Goal: Task Accomplishment & Management: Complete application form

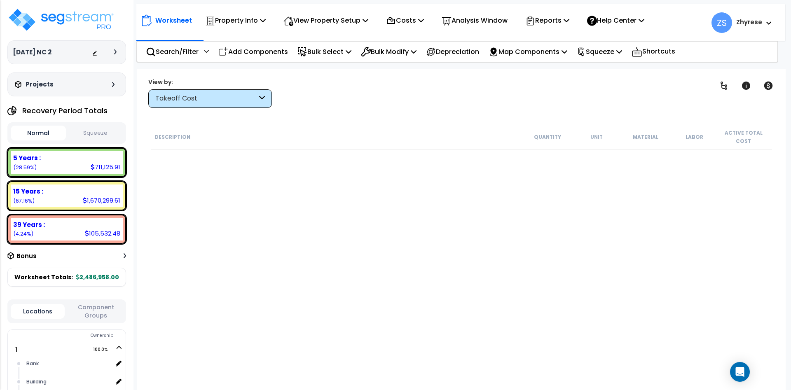
scroll to position [1533, 0]
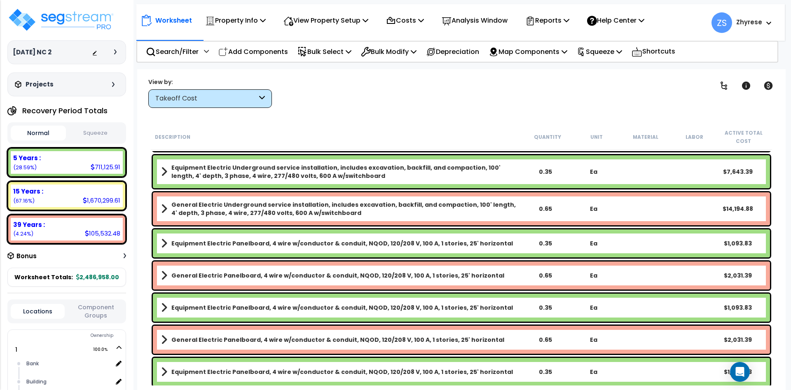
click at [578, 93] on div "Clear Filters" at bounding box center [490, 92] width 416 height 30
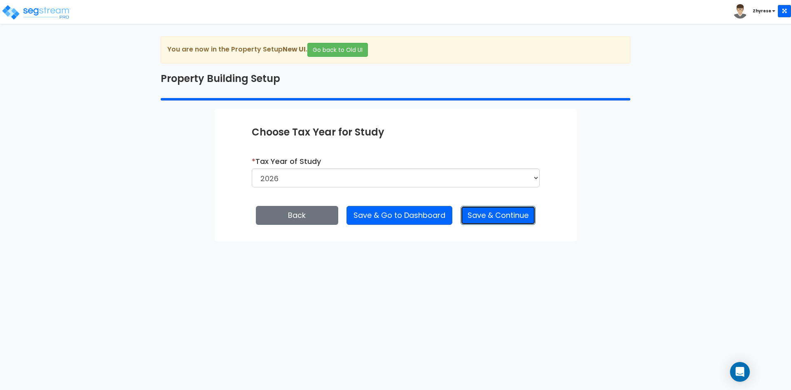
click at [522, 219] on button "Save & Continue" at bounding box center [498, 215] width 75 height 19
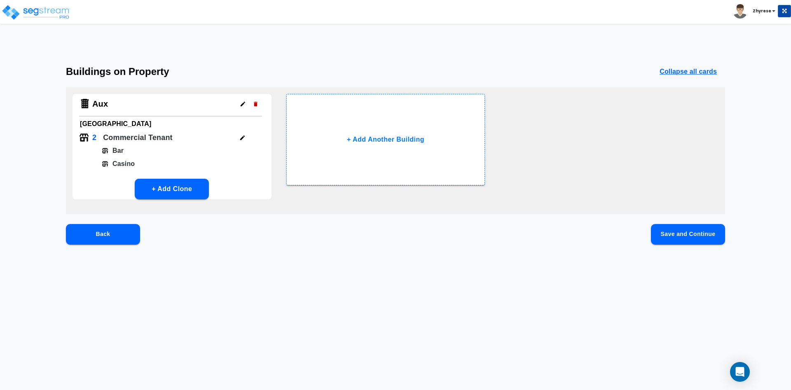
click at [678, 229] on button "Save and Continue" at bounding box center [688, 234] width 74 height 21
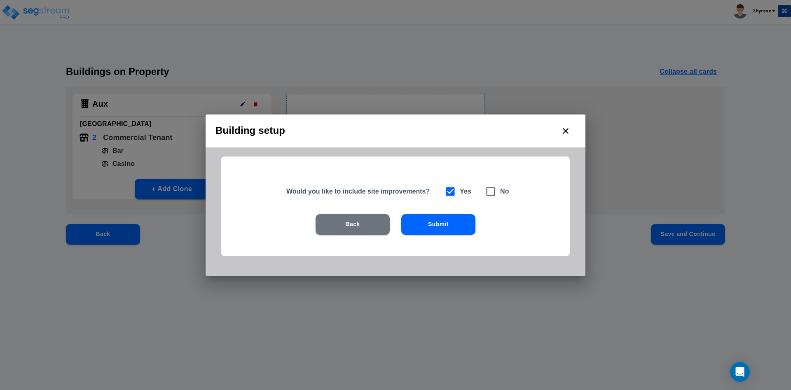
click at [335, 227] on button "Back" at bounding box center [353, 224] width 74 height 21
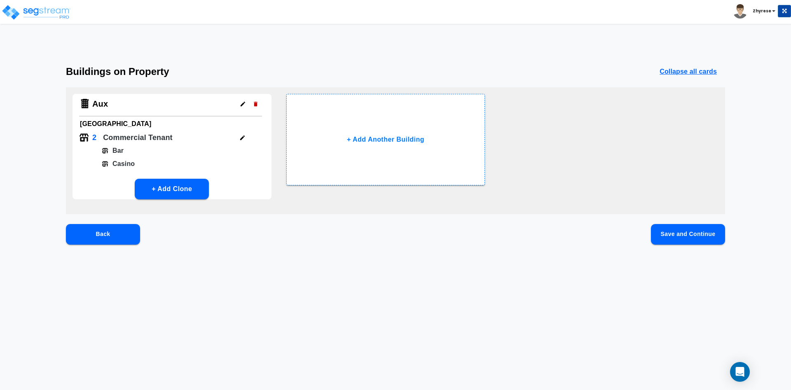
click at [665, 234] on button "Save and Continue" at bounding box center [688, 234] width 74 height 21
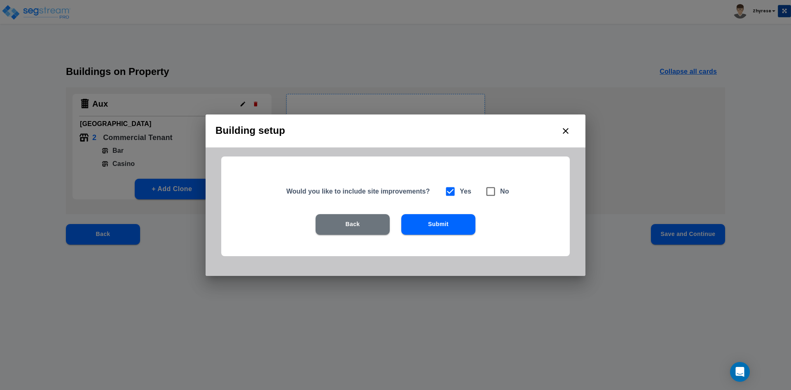
click at [459, 223] on button "Submit" at bounding box center [438, 224] width 74 height 21
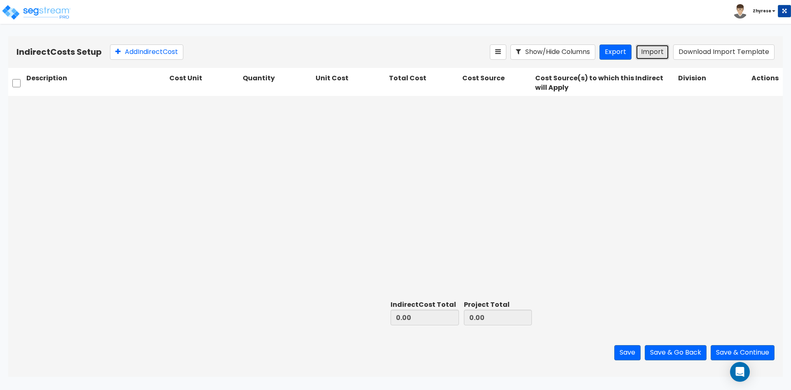
click at [655, 56] on button "Import" at bounding box center [652, 51] width 33 height 15
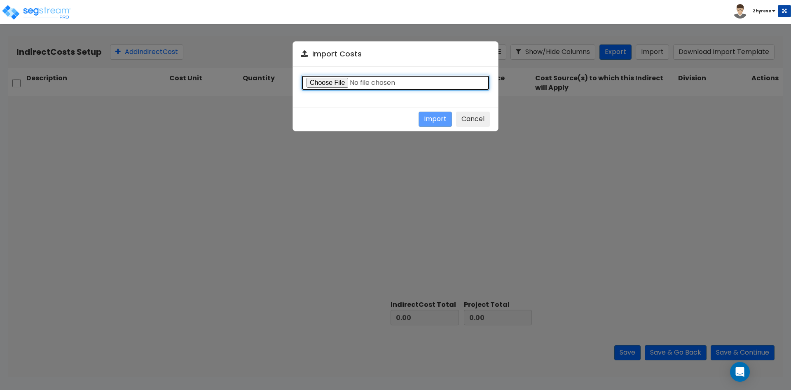
click at [326, 79] on input "file" at bounding box center [395, 83] width 189 height 16
type input "C:\fakepath\Indirect-costs-18285.csv"
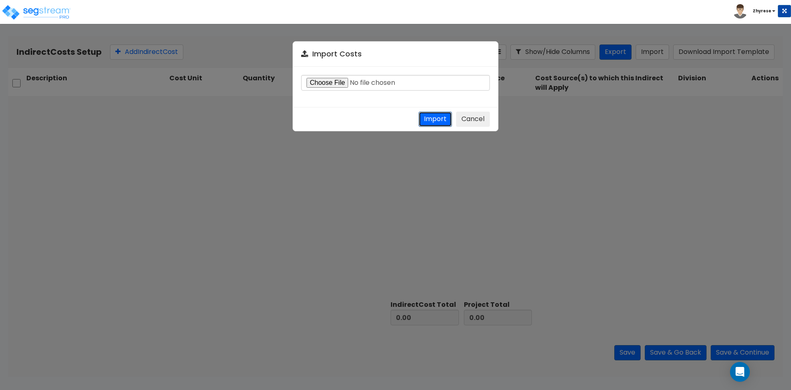
click at [435, 122] on button "Import" at bounding box center [435, 119] width 33 height 15
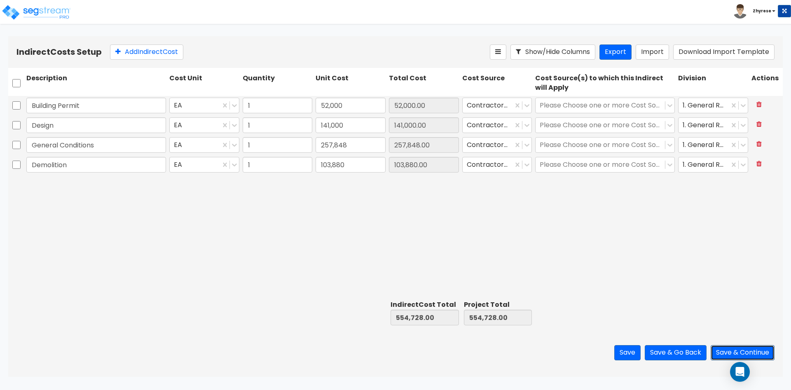
click at [728, 351] on button "Save & Continue" at bounding box center [743, 352] width 64 height 15
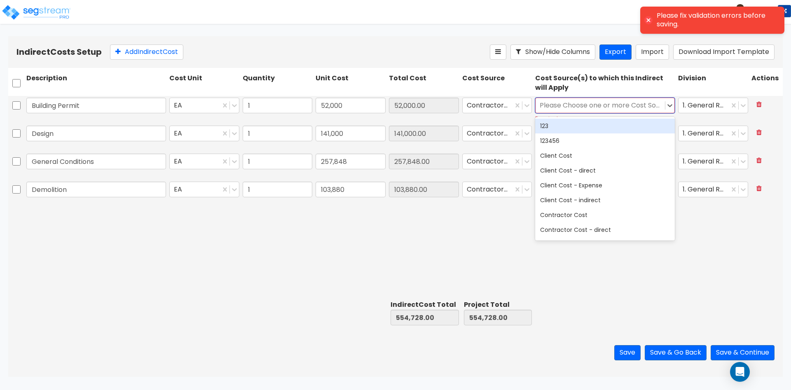
click at [613, 98] on div "Please Choose one or more Cost Sources" at bounding box center [605, 106] width 140 height 16
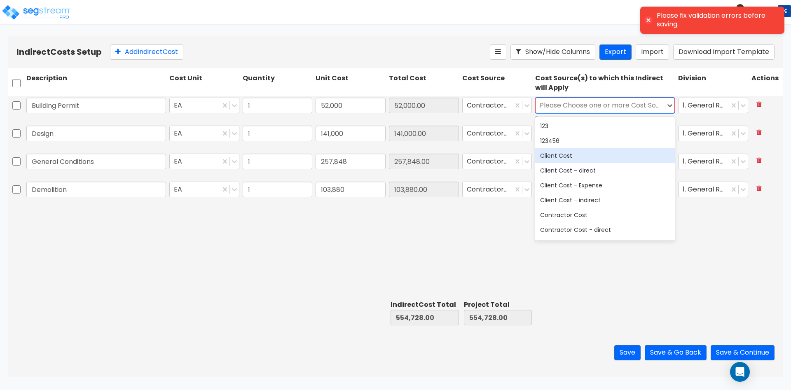
click at [590, 152] on div "Client Cost" at bounding box center [605, 155] width 140 height 15
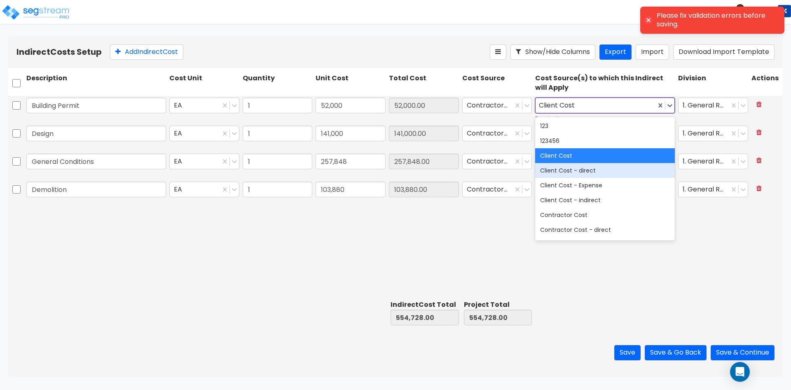
click at [313, 276] on div "Building Permit EA 1 52,000 52,000.00 Contractor Cost option Client Cost, selec…" at bounding box center [395, 196] width 775 height 201
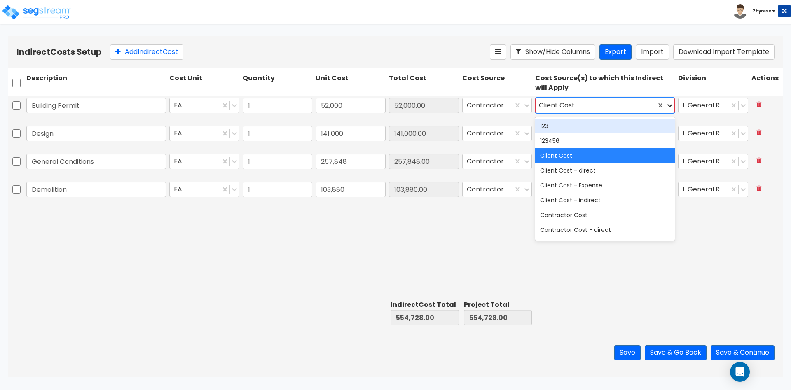
click at [668, 105] on icon at bounding box center [670, 105] width 5 height 3
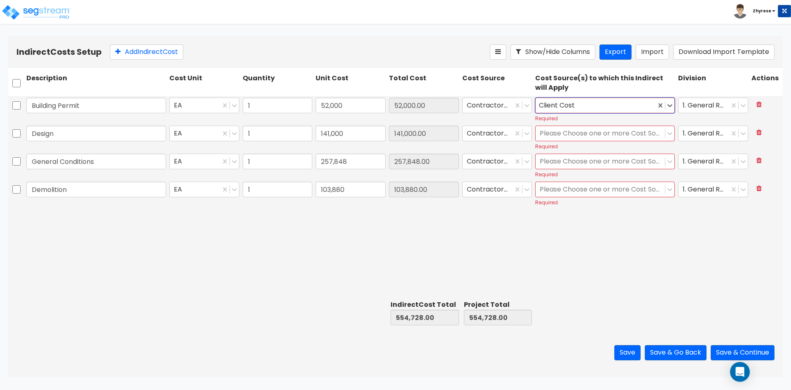
click at [651, 120] on div "Required" at bounding box center [605, 118] width 140 height 7
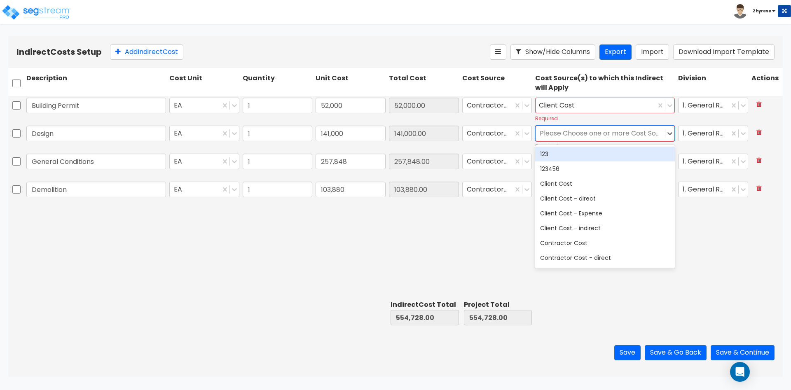
click at [647, 135] on div at bounding box center [600, 133] width 121 height 11
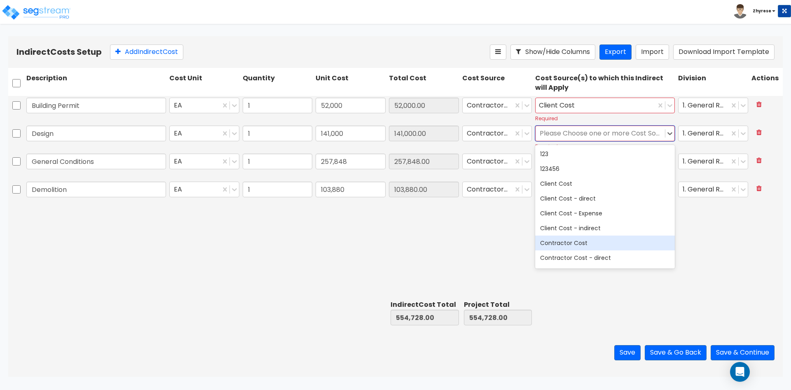
click at [604, 238] on div "Contractor Cost" at bounding box center [605, 243] width 140 height 15
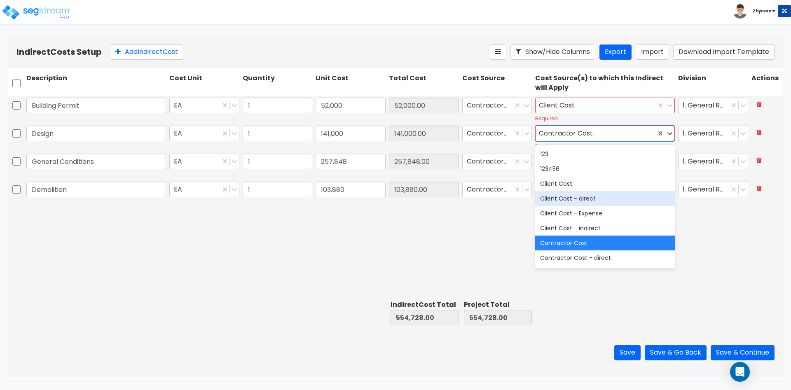
click at [728, 268] on div "Building Permit EA 1 52,000 52,000.00 Contractor Cost Client Cost Required 1. G…" at bounding box center [395, 196] width 775 height 201
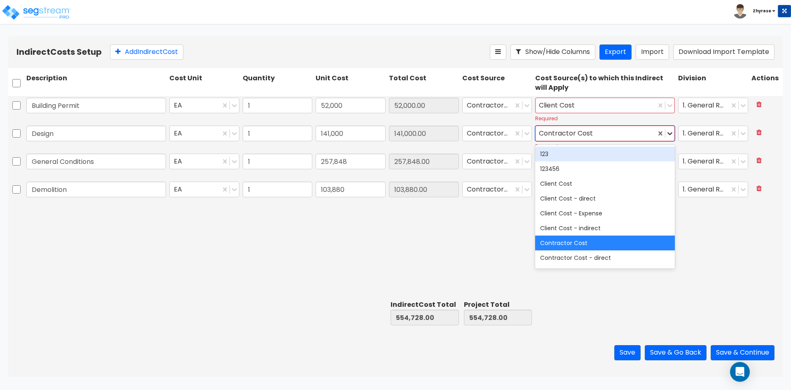
click at [668, 131] on icon at bounding box center [670, 133] width 8 height 8
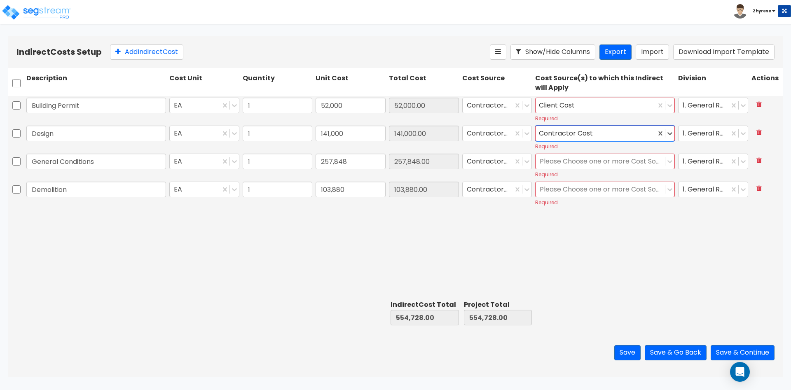
click at [671, 167] on div at bounding box center [669, 161] width 9 height 15
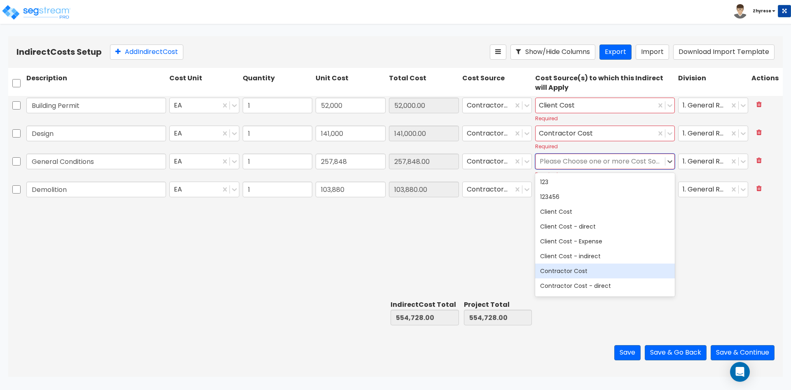
click at [610, 278] on div "Contractor Cost" at bounding box center [605, 271] width 140 height 15
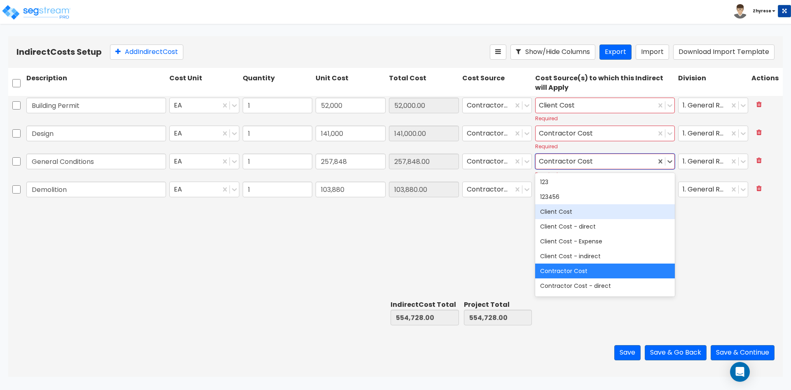
click at [689, 230] on div "Building Permit EA 1 52,000 52,000.00 Contractor Cost Client Cost Required 1. G…" at bounding box center [395, 196] width 775 height 201
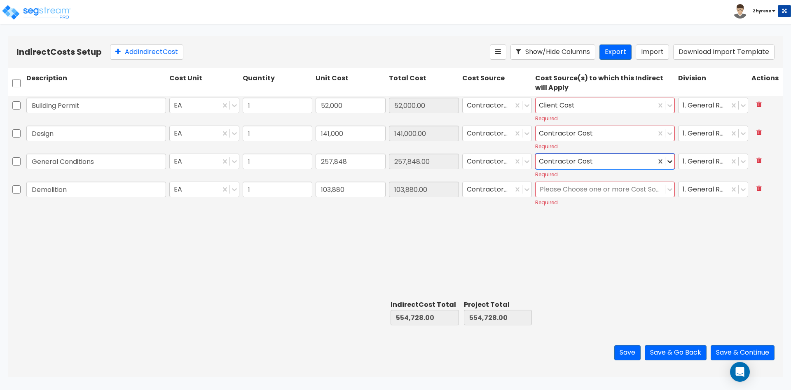
click at [666, 164] on div at bounding box center [669, 161] width 9 height 9
click at [670, 191] on icon at bounding box center [670, 189] width 5 height 3
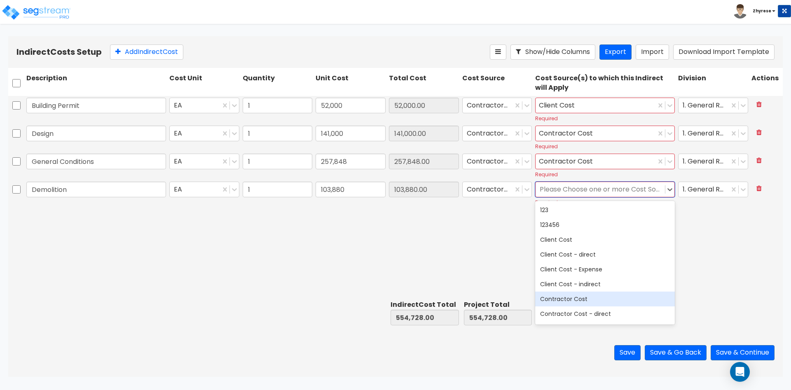
click at [562, 303] on div "Contractor Cost" at bounding box center [605, 299] width 140 height 15
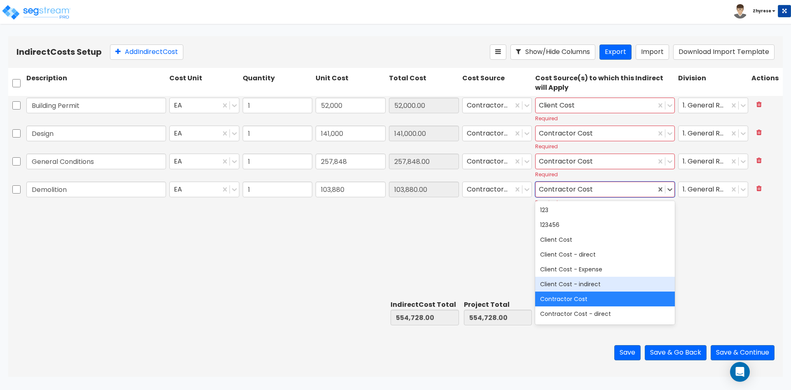
click at [484, 252] on div "Building Permit EA 1 52,000 52,000.00 Contractor Cost Client Cost Required 1. G…" at bounding box center [395, 196] width 775 height 201
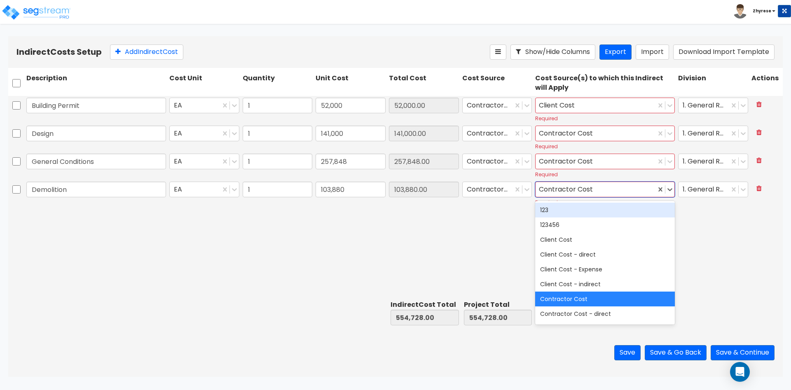
click at [715, 367] on div "Save Save & Go Back Save & Continue" at bounding box center [395, 353] width 775 height 48
click at [721, 356] on button "Save & Continue" at bounding box center [743, 352] width 64 height 15
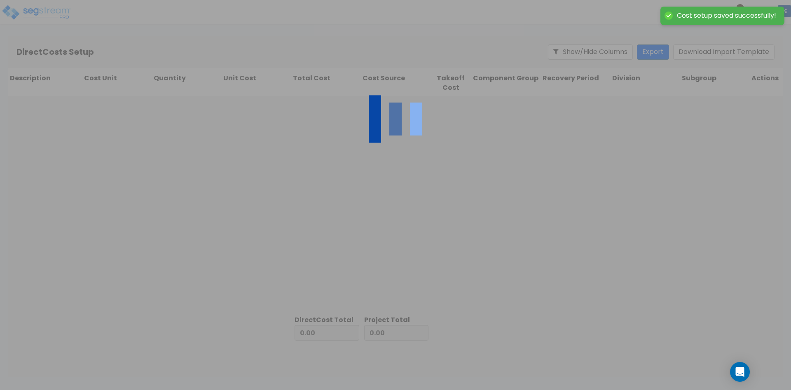
type input "554,728.00"
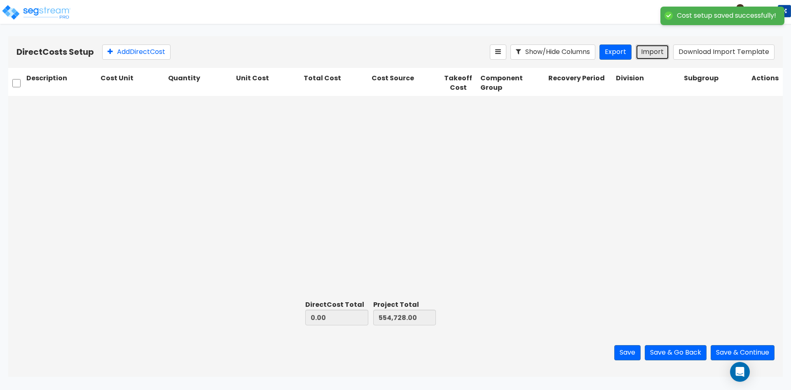
click at [650, 59] on button "Import" at bounding box center [652, 51] width 33 height 15
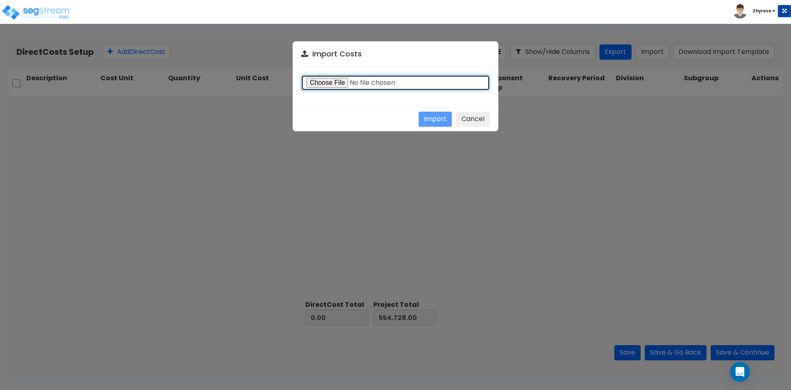
click at [330, 82] on input "file" at bounding box center [395, 83] width 189 height 16
type input "C:\fakepath\Direct-costs-14134.csv"
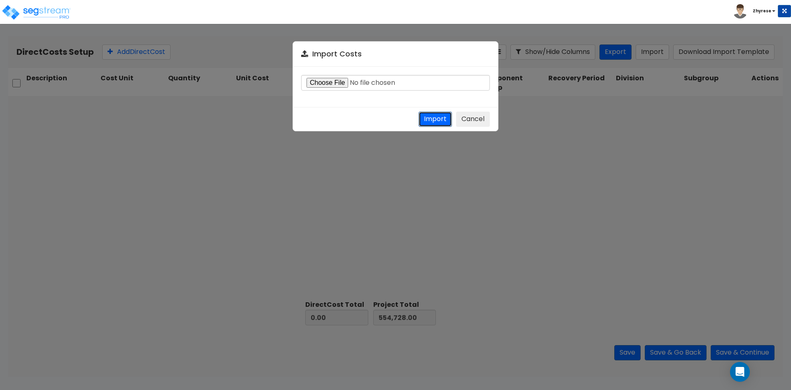
click at [425, 117] on button "Import" at bounding box center [435, 119] width 33 height 15
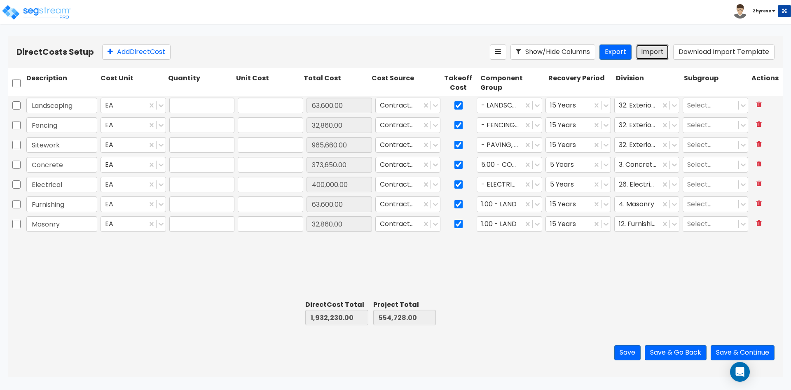
type input "1,932,230.00"
type input "2,486,958.00"
type input "1"
type input "63,600"
type input "1"
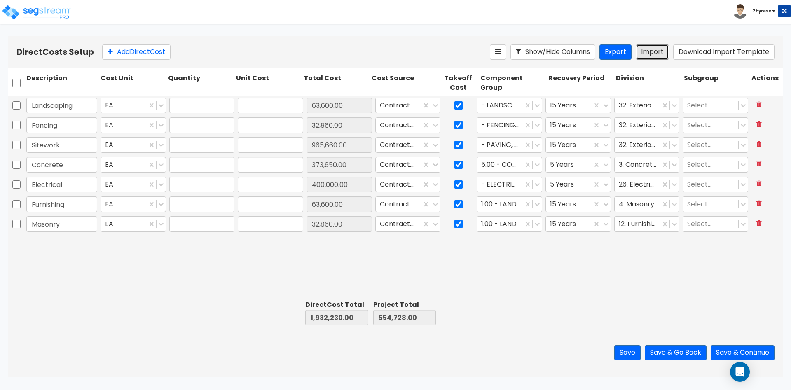
type input "32,860"
type input "1"
type input "965,660"
type input "1"
type input "373,650"
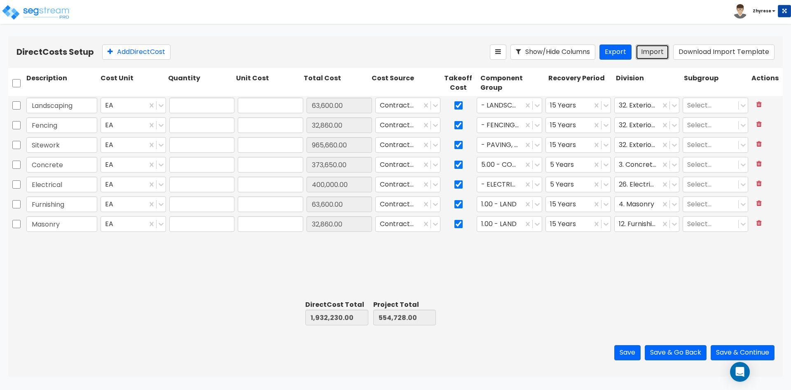
type input "1"
type input "400,000"
type input "1"
type input "63,600"
type input "1"
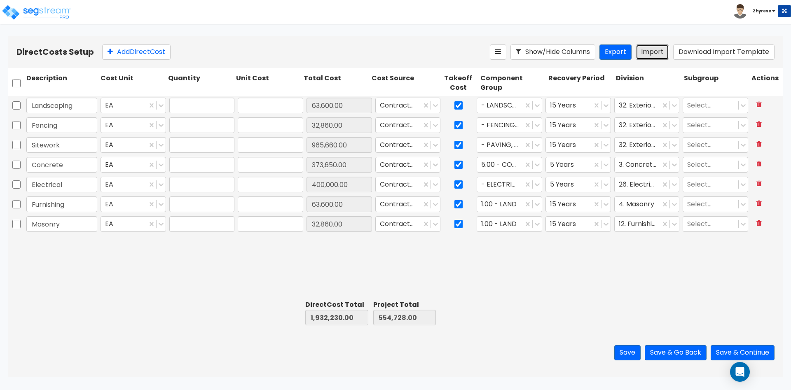
type input "32,860"
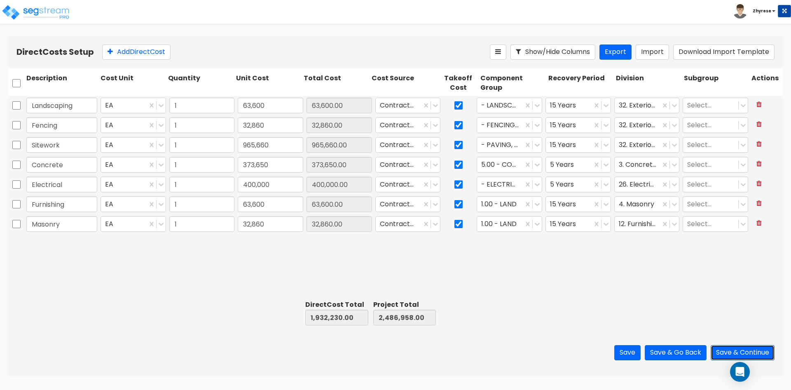
click at [741, 350] on button "Save & Continue" at bounding box center [743, 352] width 64 height 15
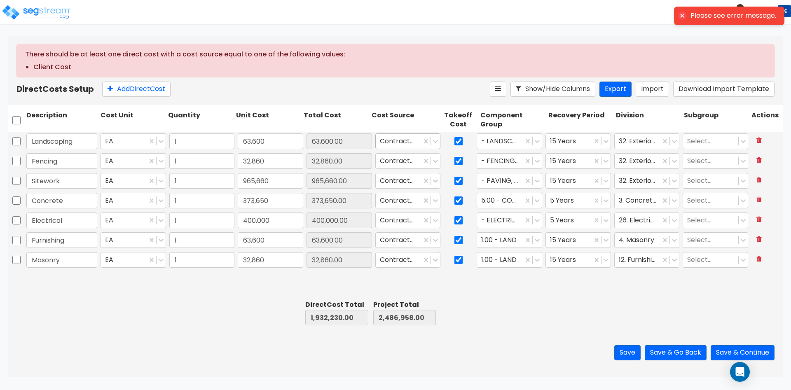
click at [396, 148] on div "Contractor Cost" at bounding box center [399, 141] width 46 height 14
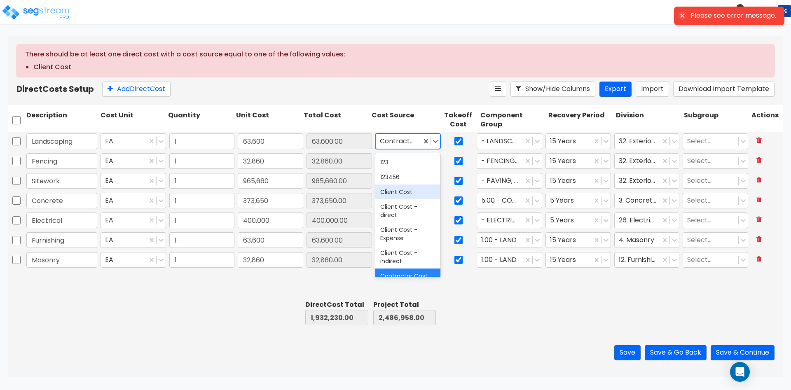
click at [386, 189] on div "Client Cost" at bounding box center [408, 192] width 66 height 15
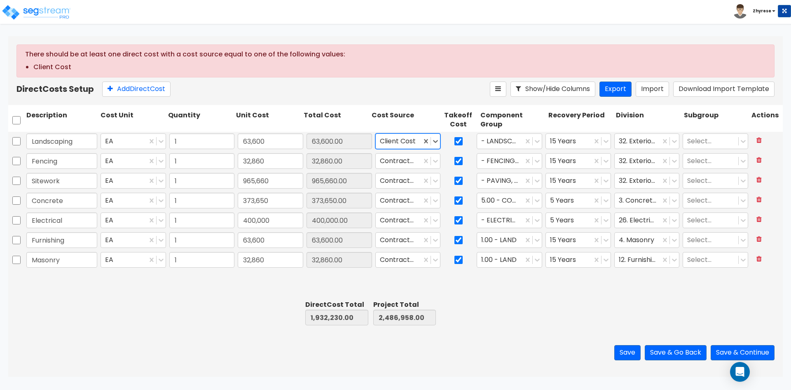
click at [488, 335] on div "Save Save & Go Back Save & Continue" at bounding box center [395, 353] width 775 height 48
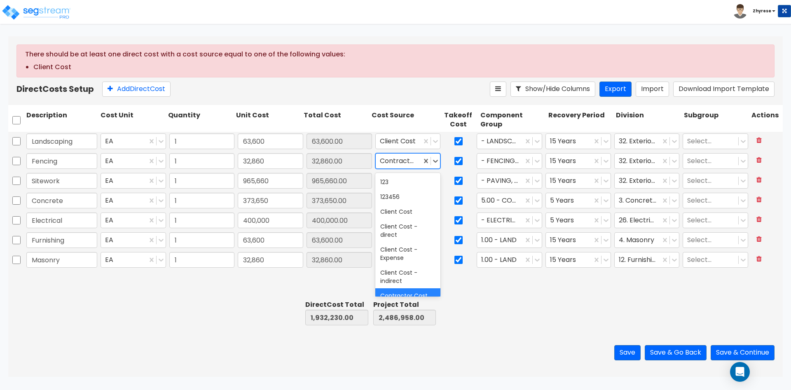
click at [389, 162] on div at bounding box center [399, 161] width 38 height 11
click at [397, 249] on div "Client Cost - Expense" at bounding box center [408, 253] width 66 height 23
click at [760, 343] on div "Save Save & Go Back Save & Continue" at bounding box center [395, 353] width 775 height 48
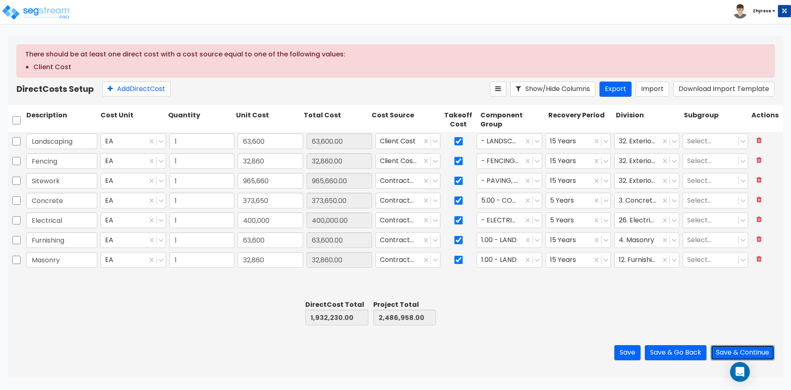
click at [759, 351] on button "Save & Continue" at bounding box center [743, 352] width 64 height 15
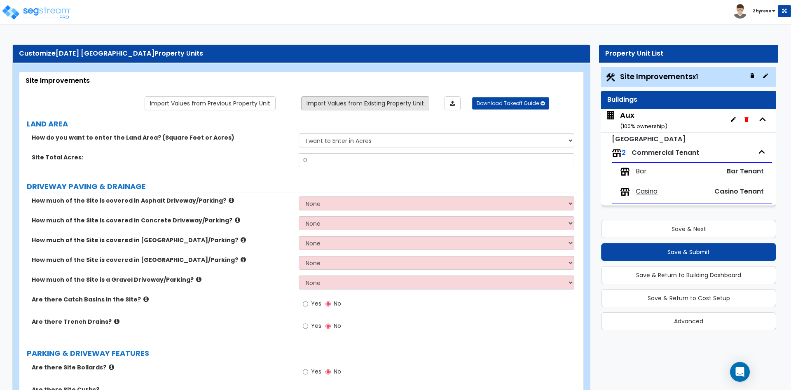
click at [369, 107] on link "Import Values from Existing Property Unit" at bounding box center [365, 103] width 128 height 14
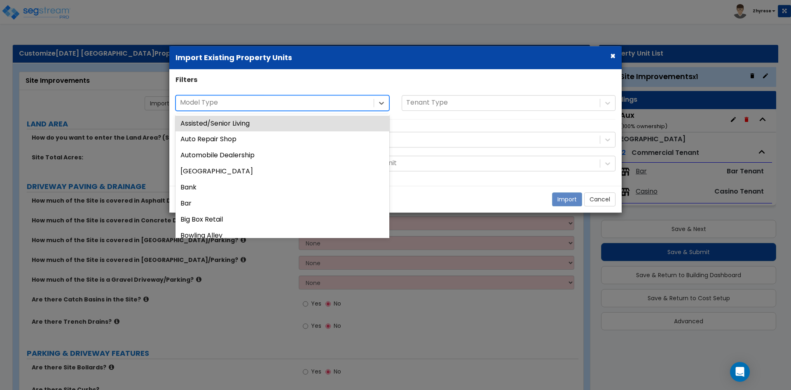
click at [368, 107] on div at bounding box center [275, 102] width 190 height 11
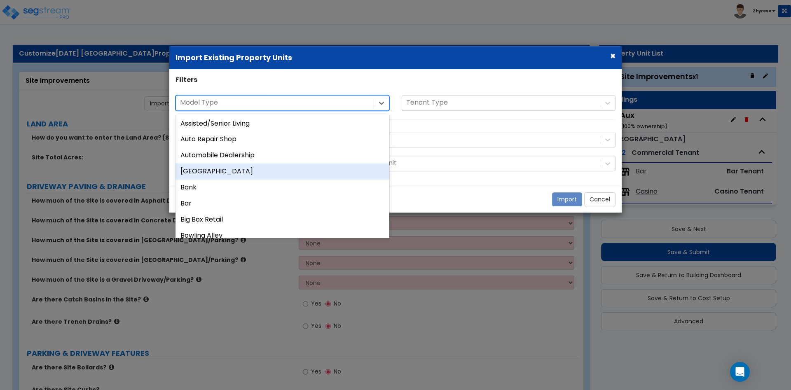
click at [299, 174] on div "Auxiliary Building" at bounding box center [283, 172] width 214 height 16
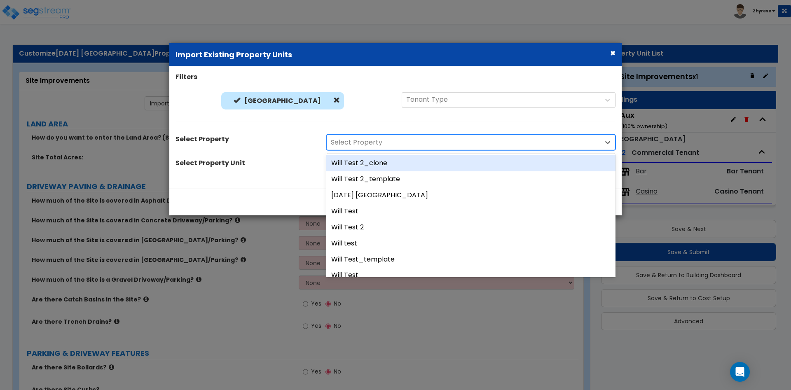
click at [363, 143] on div at bounding box center [463, 142] width 265 height 11
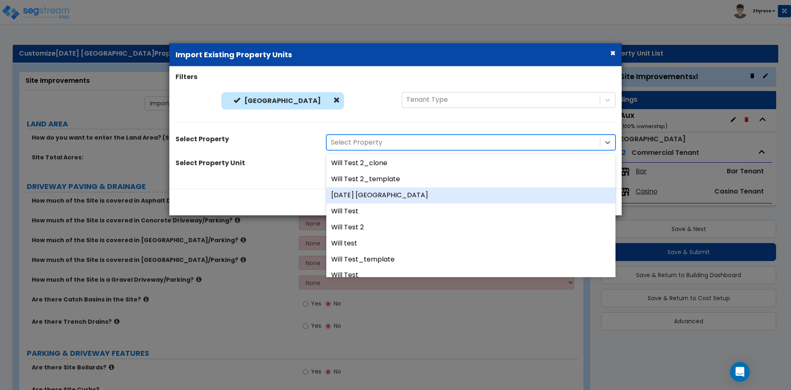
click at [386, 197] on div "08Aug25 NC" at bounding box center [470, 195] width 289 height 16
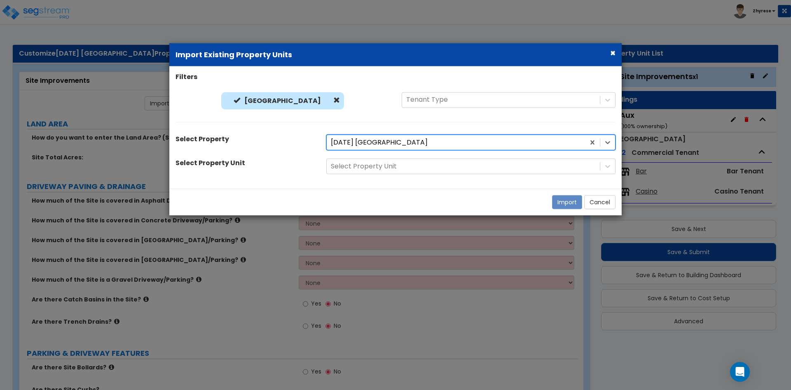
click at [407, 136] on div "08Aug25 NC" at bounding box center [456, 143] width 258 height 14
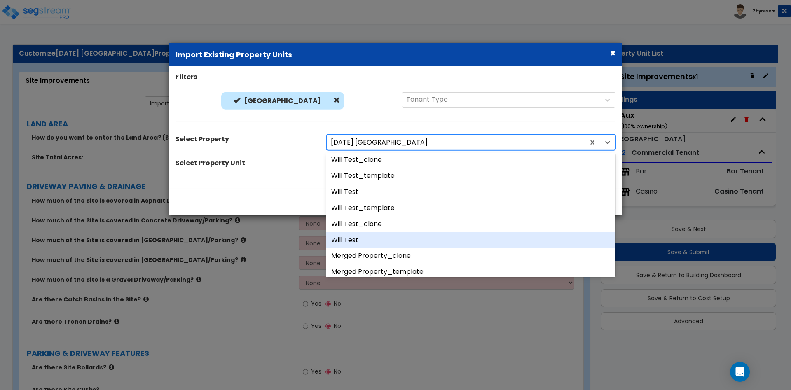
scroll to position [171, 0]
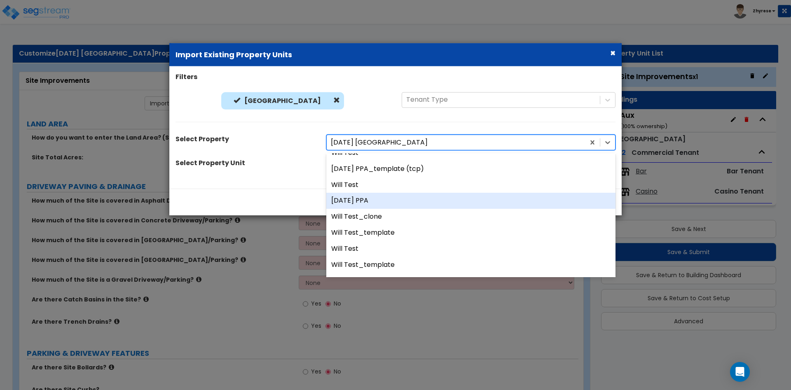
click at [396, 197] on div "01July25 PPA" at bounding box center [470, 201] width 289 height 16
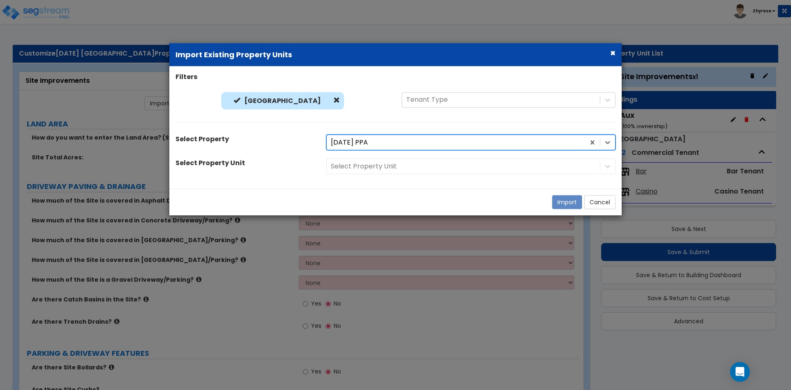
click at [396, 171] on div "Select Property Unit" at bounding box center [471, 167] width 302 height 16
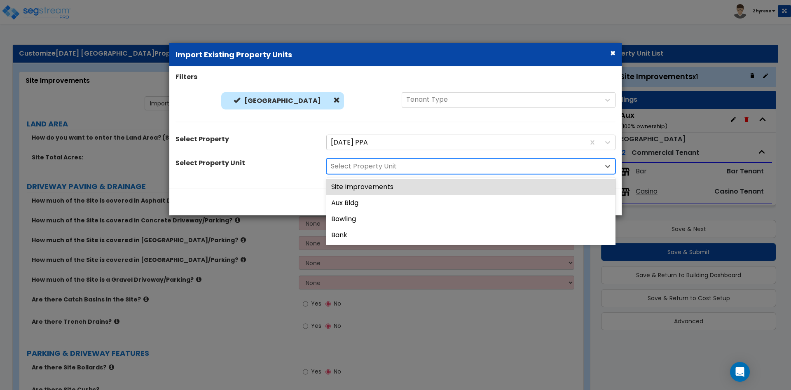
click at [398, 162] on div at bounding box center [463, 166] width 265 height 11
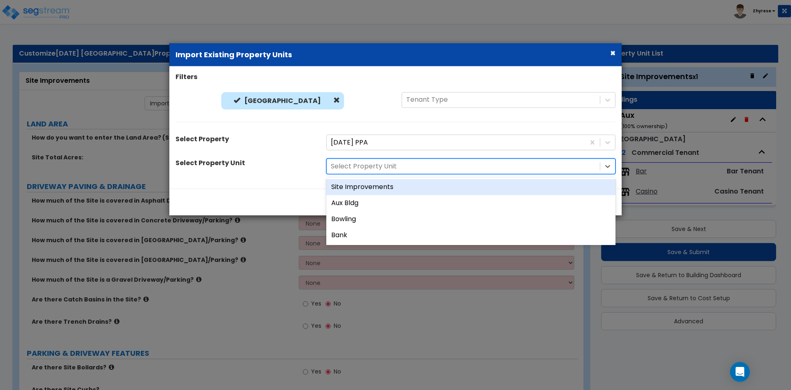
click at [390, 192] on div "Site Improvements" at bounding box center [470, 187] width 289 height 16
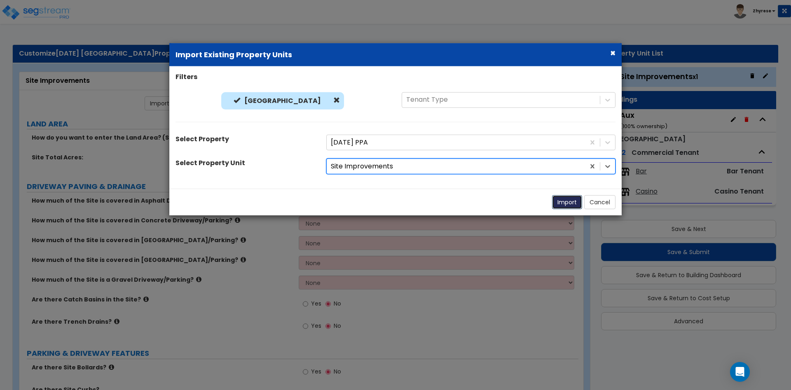
click at [564, 202] on button "Import" at bounding box center [567, 202] width 30 height 14
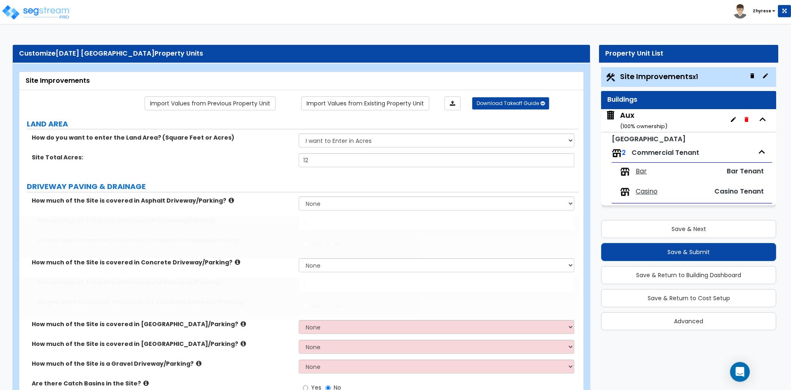
type input "12"
select select "1"
radio input "true"
type input "12"
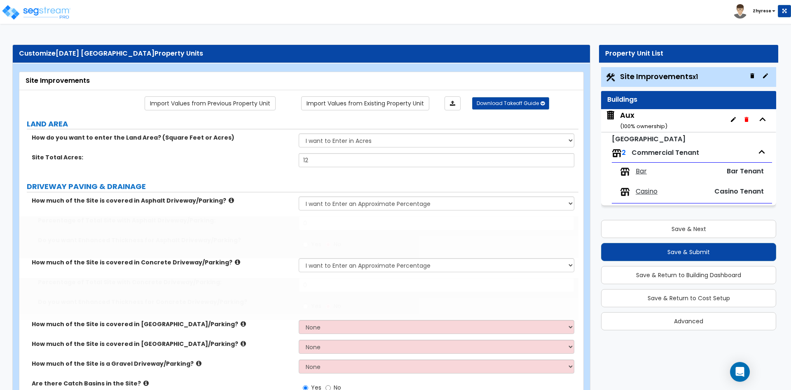
type input "12"
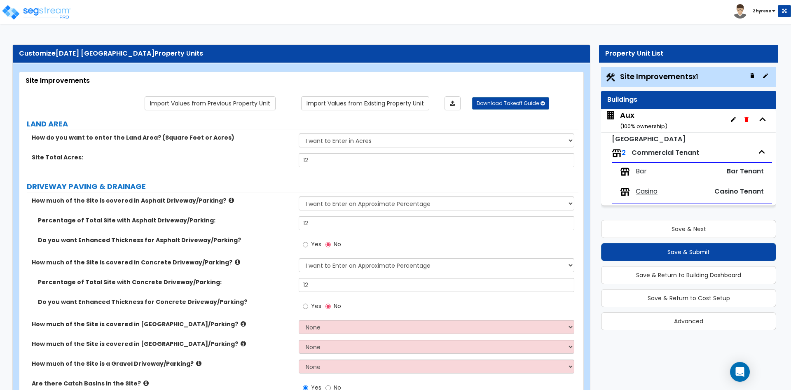
click at [635, 115] on div "Aux ( 100 % ownership)" at bounding box center [643, 120] width 47 height 21
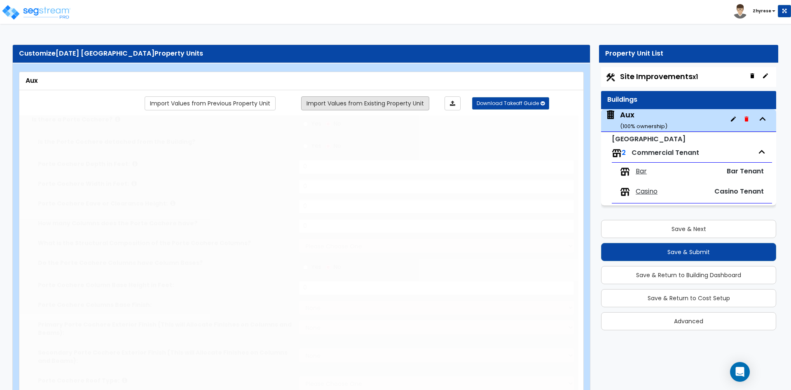
click at [391, 103] on link "Import Values from Existing Property Unit" at bounding box center [365, 103] width 128 height 14
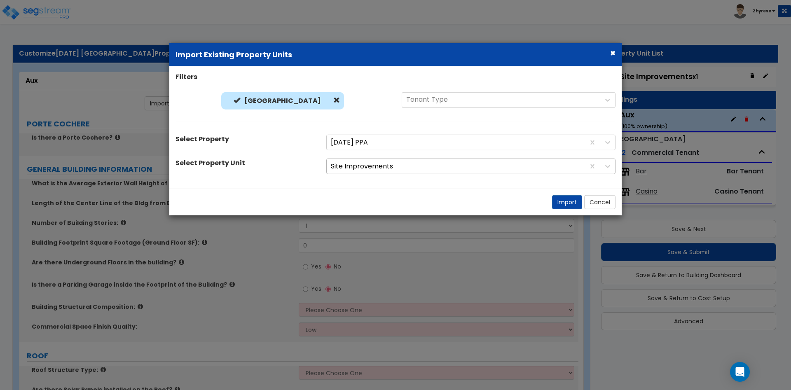
click at [393, 166] on div at bounding box center [456, 166] width 250 height 11
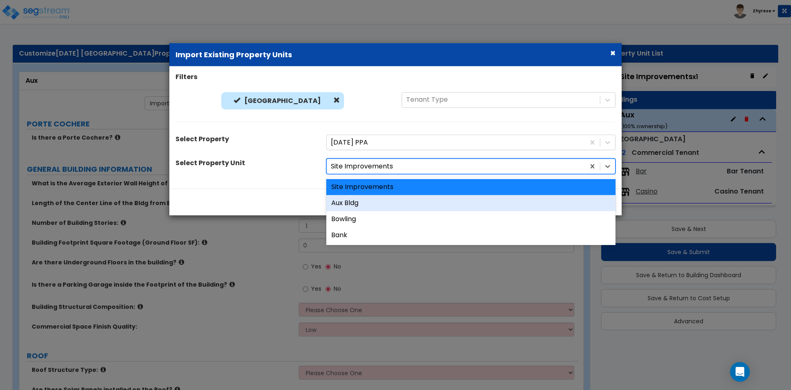
click at [372, 206] on div "Aux Bldg" at bounding box center [470, 203] width 289 height 16
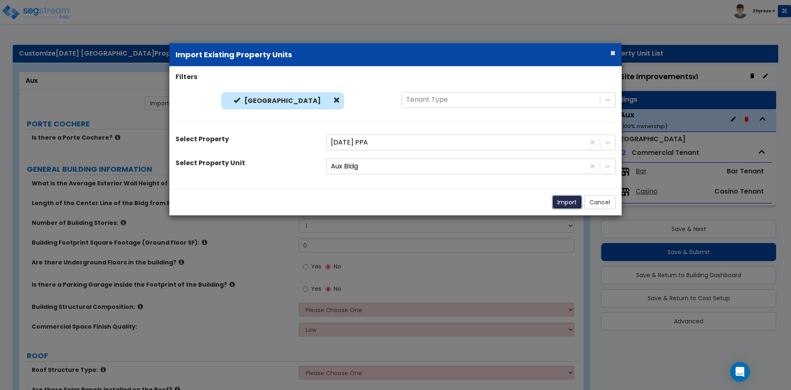
click at [568, 203] on button "Import" at bounding box center [567, 202] width 30 height 14
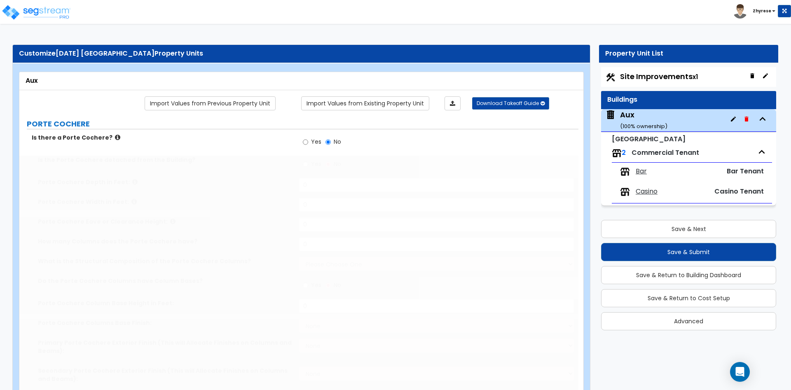
radio input "true"
type input "12"
type input "150"
type input "10000"
radio input "true"
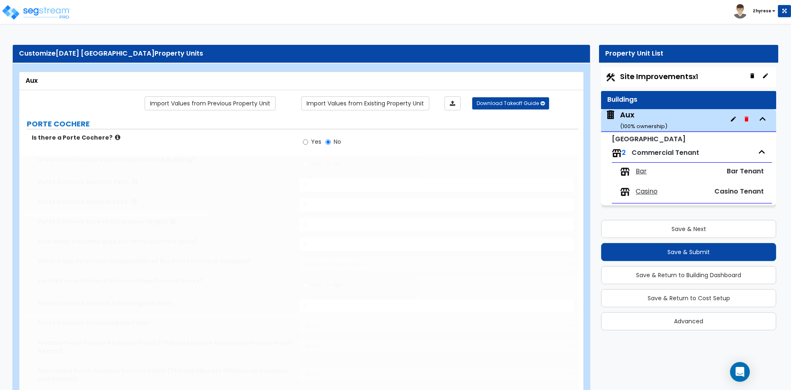
radio input "true"
select select "1"
radio input "true"
type input "12"
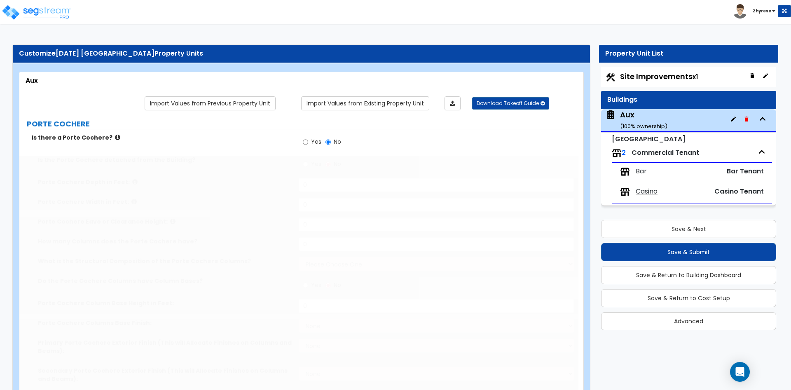
type input "12"
select select "1"
radio input "true"
type input "12"
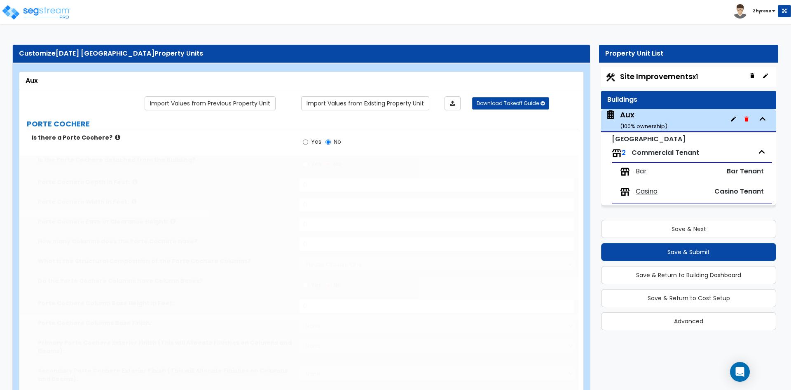
select select "5"
select select "1"
select select "2"
select select "1"
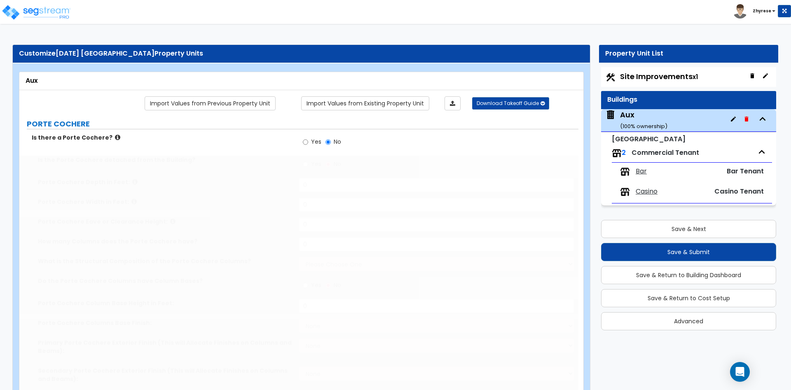
select select "1"
type input "12"
select select "1"
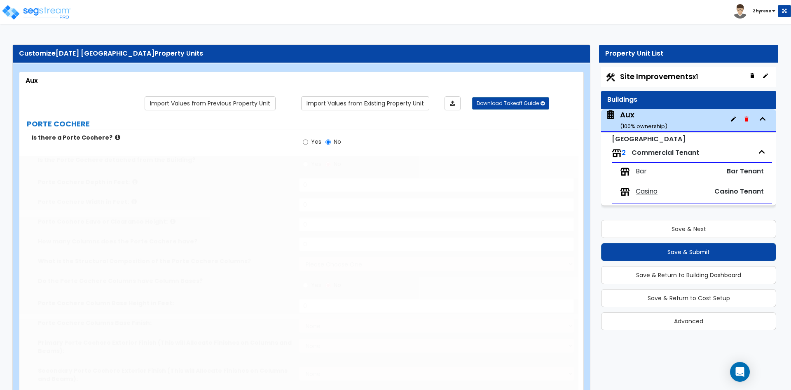
radio input "true"
select select "1"
type input "12"
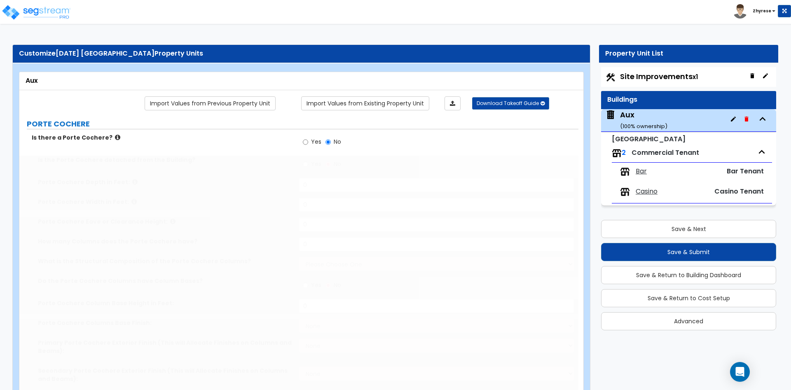
select select "1"
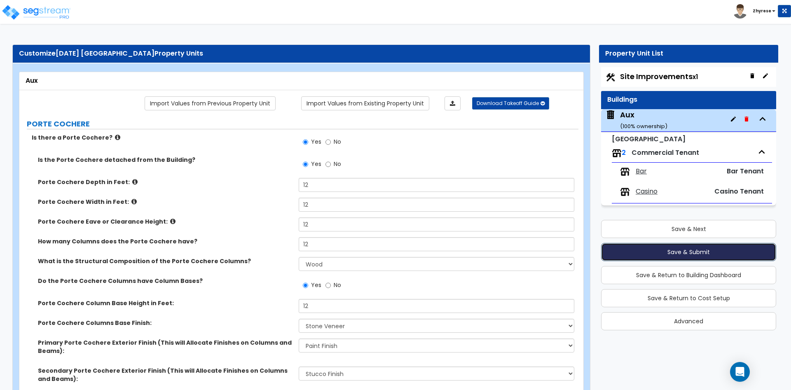
click at [663, 245] on button "Save & Submit" at bounding box center [688, 252] width 175 height 18
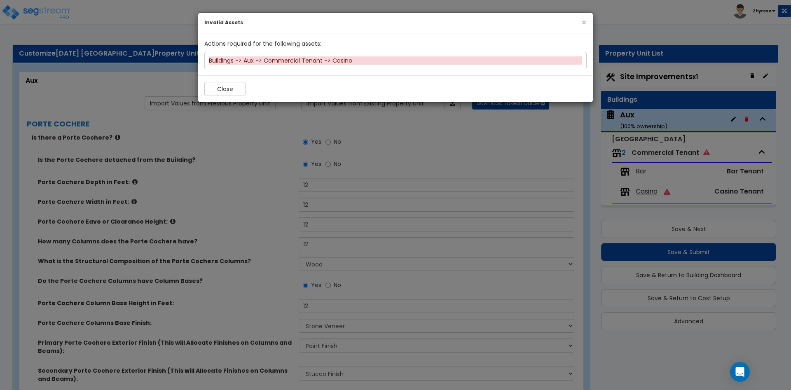
click at [303, 61] on div "Buildings -> Aux -> Commercial Tenant -> Casino" at bounding box center [395, 60] width 373 height 8
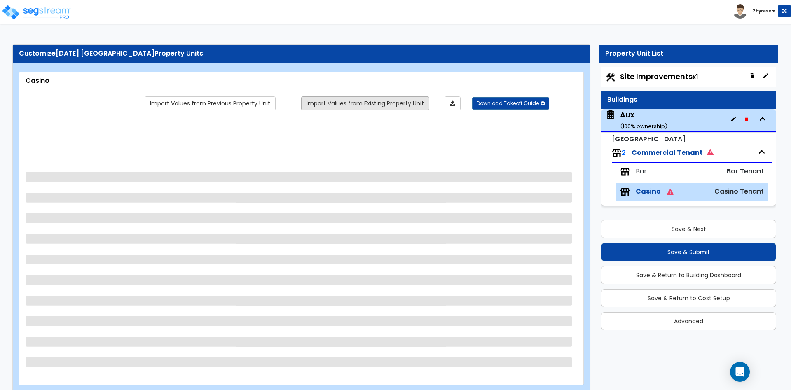
click at [345, 98] on link "Import Values from Existing Property Unit" at bounding box center [365, 103] width 128 height 14
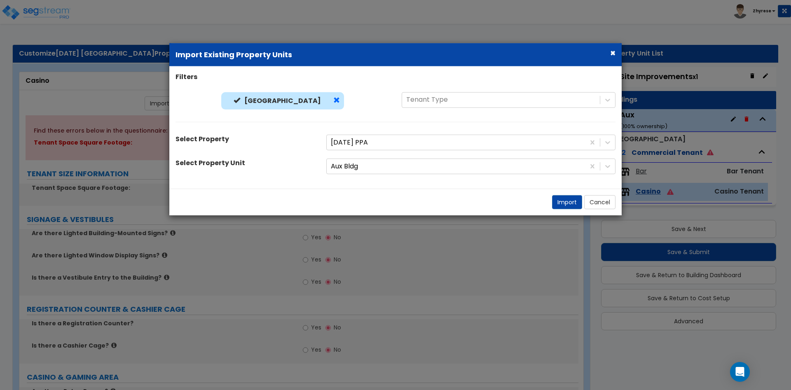
click at [333, 97] on span at bounding box center [336, 100] width 7 height 7
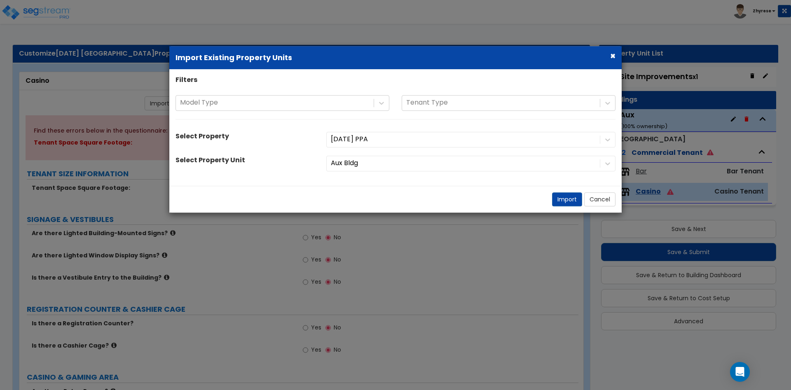
click at [416, 93] on div "Filters Model Type Tenant Type Select Property 01July25 PPA Select Property Uni…" at bounding box center [395, 127] width 452 height 104
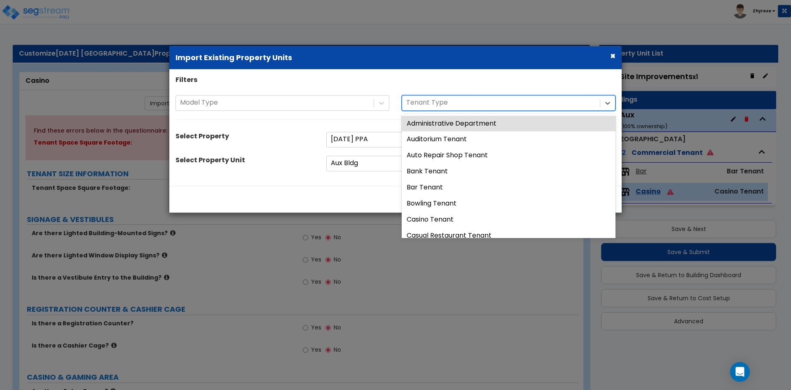
click at [414, 96] on div "Tenant Type" at bounding box center [501, 103] width 198 height 14
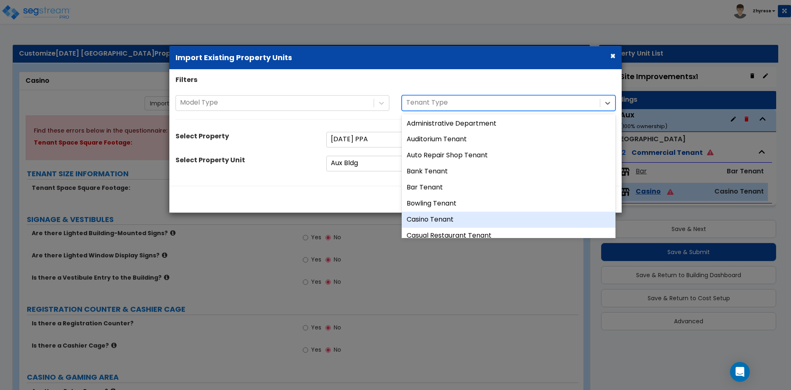
click at [431, 213] on div "Casino Tenant" at bounding box center [509, 220] width 214 height 16
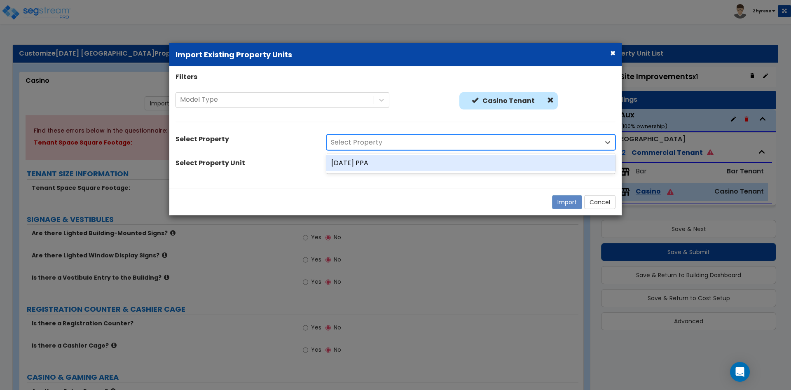
click at [428, 144] on div at bounding box center [463, 142] width 265 height 11
click at [410, 168] on div "05Aug25 PPA" at bounding box center [470, 163] width 289 height 16
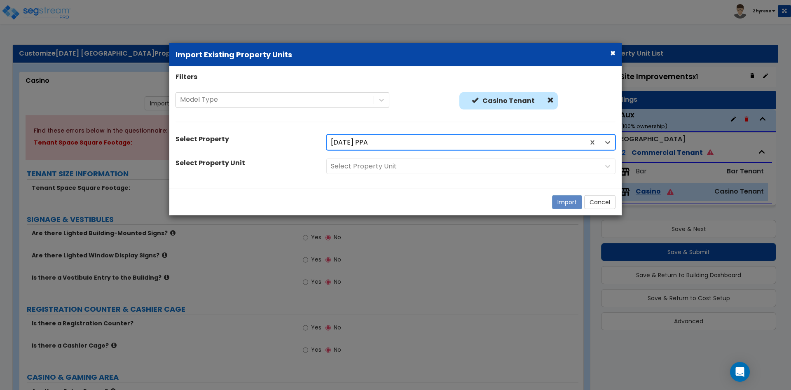
click at [410, 168] on div "Select Property Unit" at bounding box center [471, 167] width 302 height 16
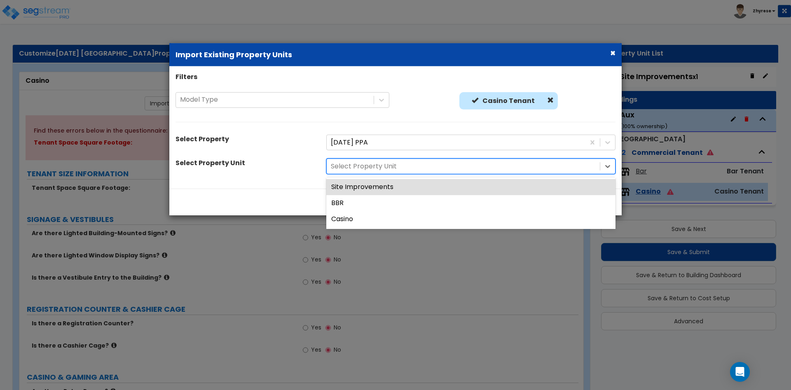
click at [407, 170] on div at bounding box center [463, 166] width 265 height 11
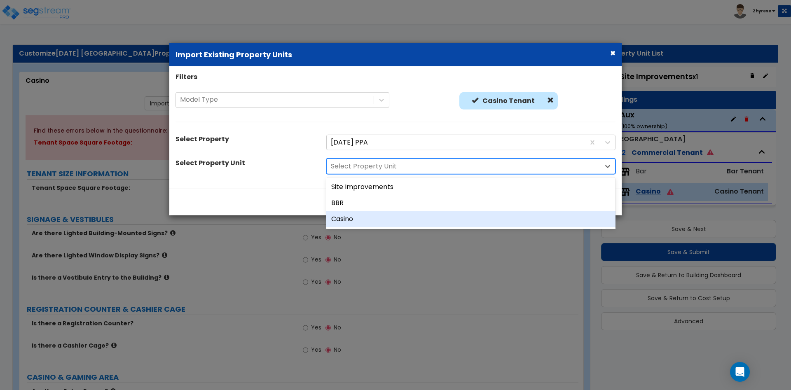
click at [378, 222] on div "Casino" at bounding box center [470, 219] width 289 height 16
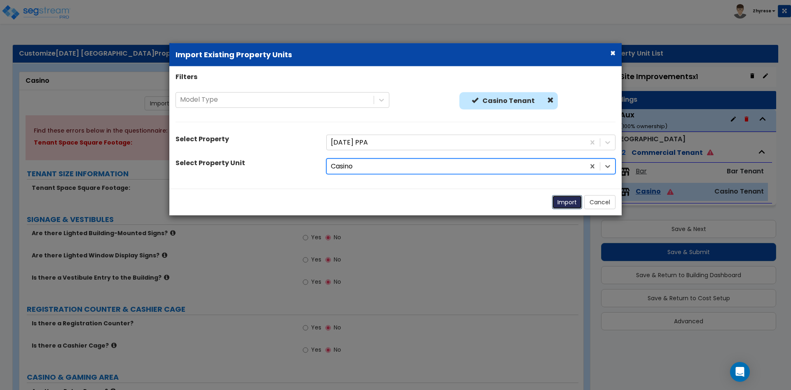
click at [566, 208] on button "Import" at bounding box center [567, 202] width 30 height 14
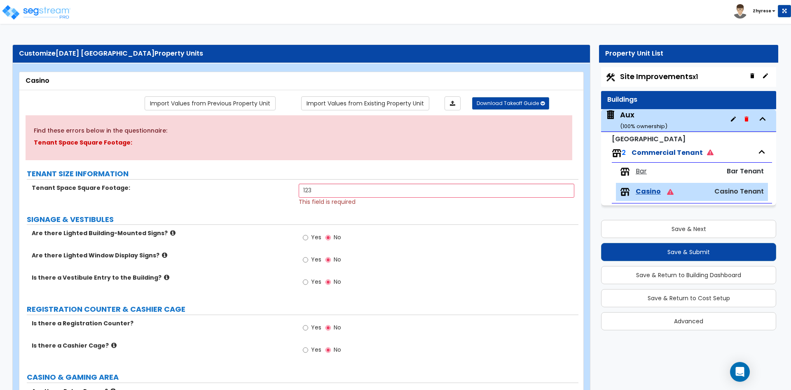
type input "123"
click at [312, 240] on span "Yes" at bounding box center [316, 237] width 10 height 8
click at [308, 240] on input "Yes" at bounding box center [305, 237] width 5 height 9
radio input "true"
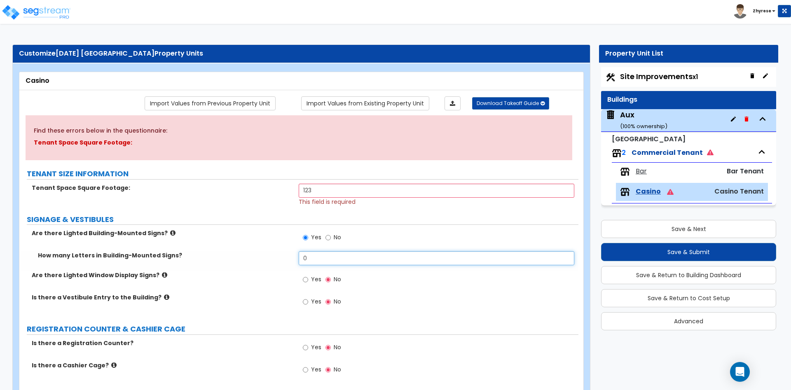
click at [314, 262] on input "0" at bounding box center [436, 258] width 275 height 14
type input "12"
click at [314, 283] on span "Yes" at bounding box center [316, 279] width 10 height 8
click at [308, 283] on input "Yes" at bounding box center [305, 279] width 5 height 9
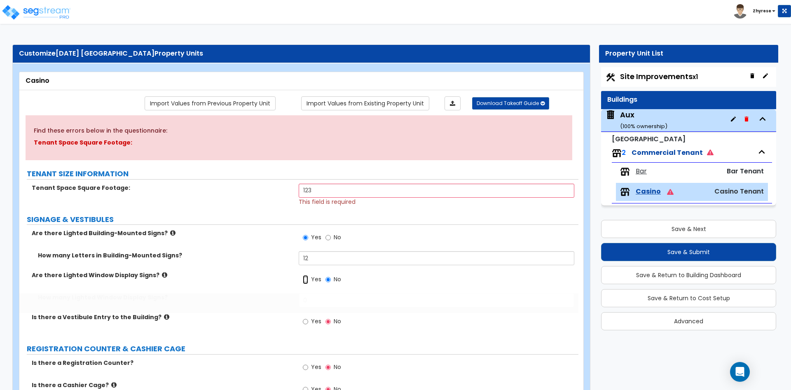
radio input "true"
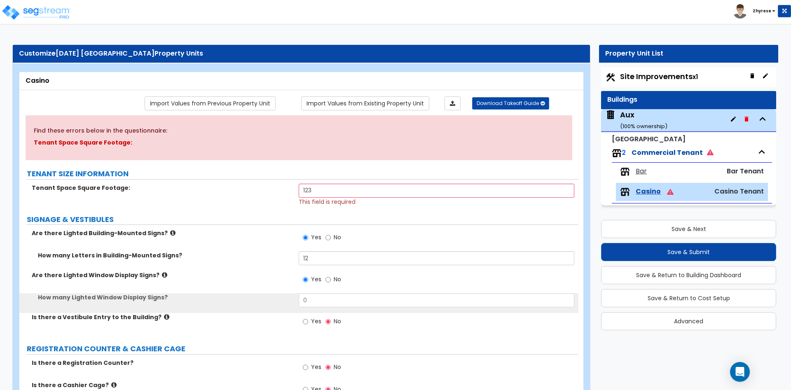
click at [311, 293] on div "Yes No" at bounding box center [438, 282] width 279 height 22
click at [316, 302] on input "0" at bounding box center [436, 300] width 275 height 14
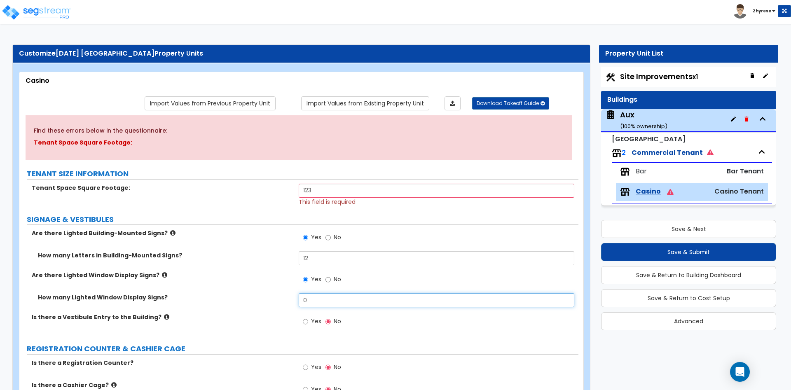
click at [316, 302] on input "0" at bounding box center [436, 300] width 275 height 14
type input "12"
click at [311, 320] on label "Yes" at bounding box center [312, 323] width 19 height 14
click at [308, 320] on input "Yes" at bounding box center [305, 321] width 5 height 9
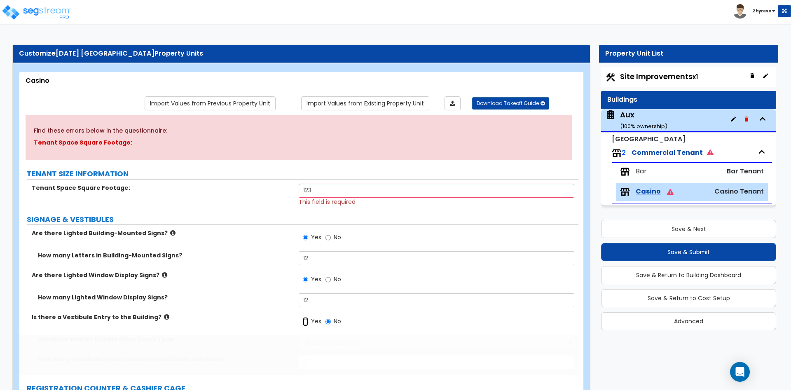
radio input "true"
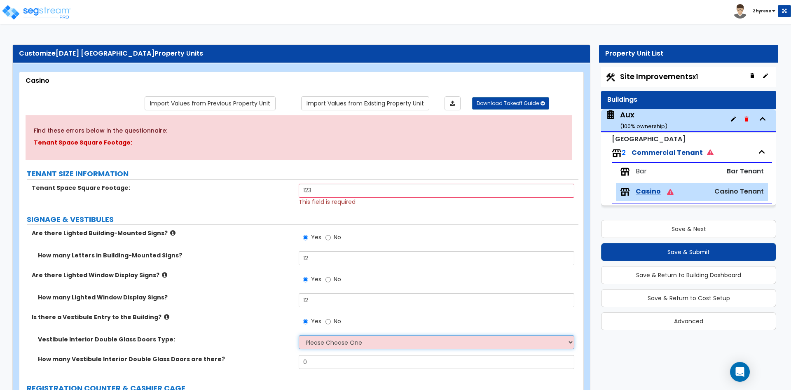
select select "1"
click option "Hinged" at bounding box center [0, 0] width 0 height 0
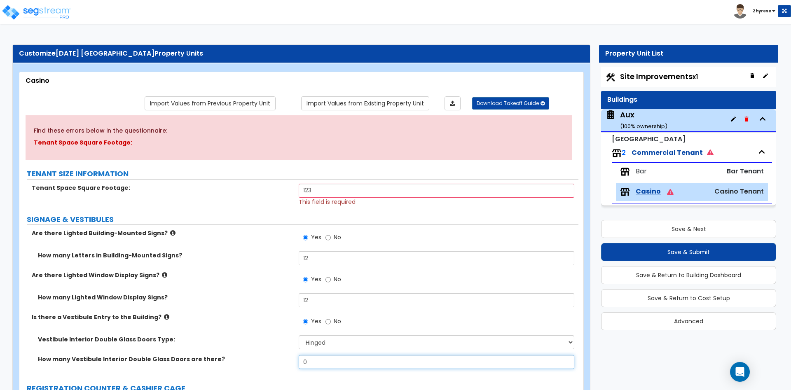
click at [312, 361] on input "0" at bounding box center [436, 362] width 275 height 14
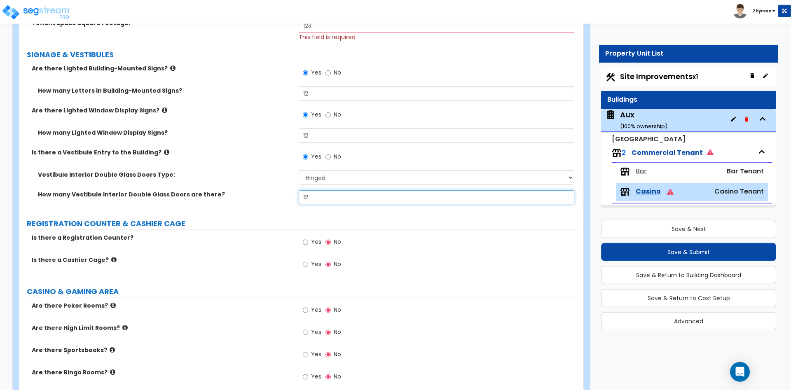
scroll to position [168, 0]
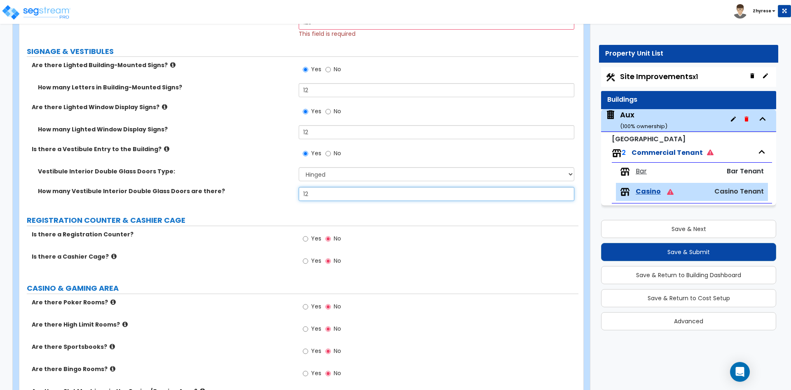
type input "12"
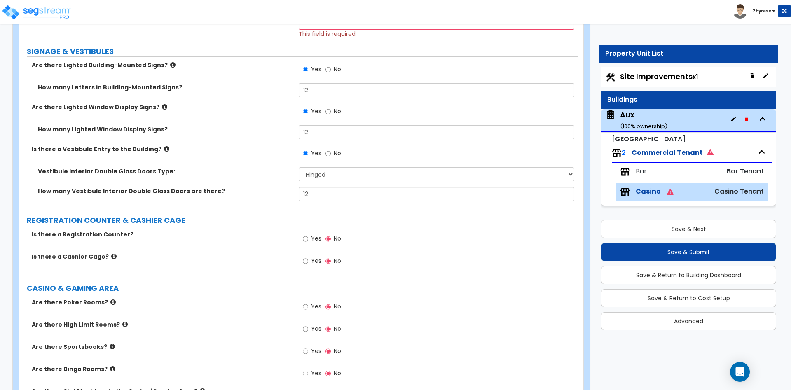
click at [311, 238] on span "Yes" at bounding box center [316, 238] width 10 height 8
click at [308, 238] on input "Yes" at bounding box center [305, 238] width 5 height 9
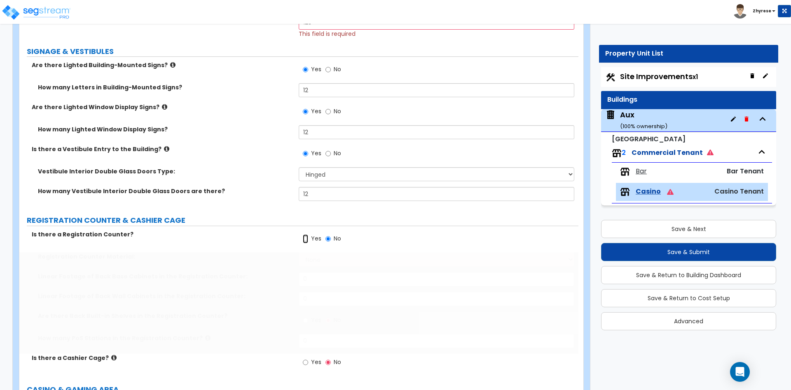
radio input "true"
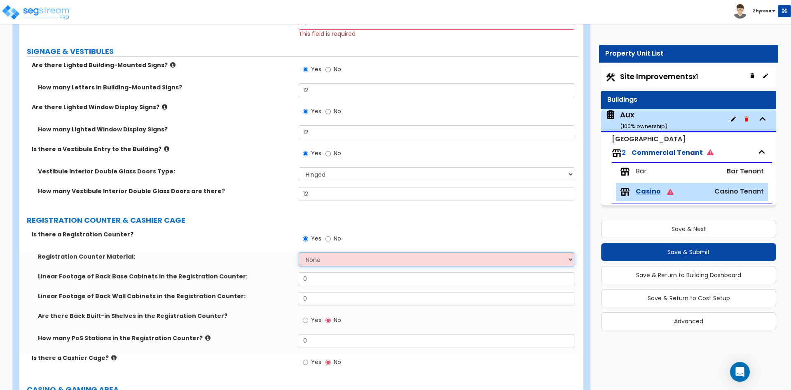
click at [299, 253] on select "None Plastic Laminate Solid Surface Stone Quartz Marble Tile Wood Stainless Ste…" at bounding box center [436, 260] width 275 height 14
select select "1"
click option "Plastic Laminate" at bounding box center [0, 0] width 0 height 0
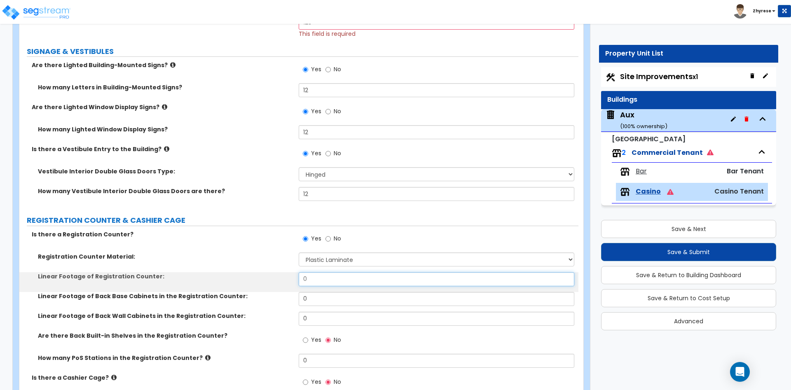
click at [317, 281] on input "0" at bounding box center [436, 279] width 275 height 14
type input "12"
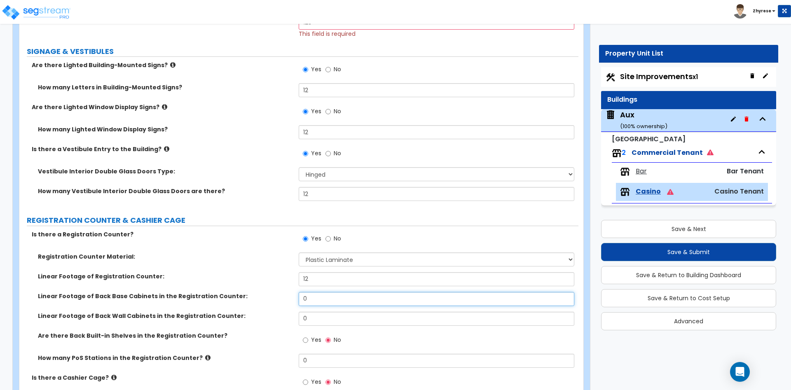
click at [316, 302] on input "0" at bounding box center [436, 299] width 275 height 14
type input "12"
click at [314, 311] on div "Linear Footage of Back Base Cabinets in the Registration Counter: 12" at bounding box center [298, 302] width 559 height 20
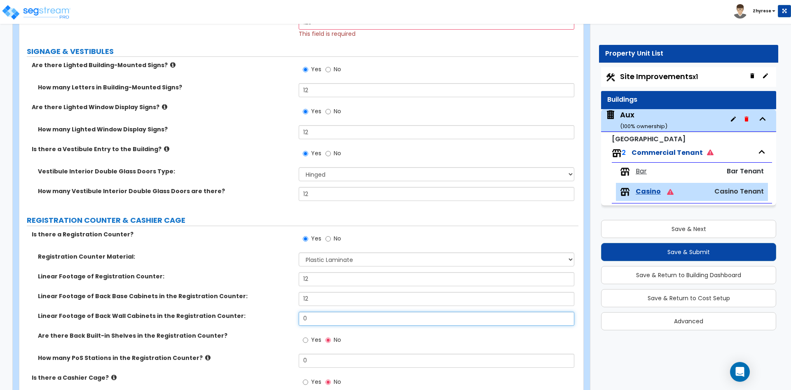
click at [314, 317] on input "0" at bounding box center [436, 319] width 275 height 14
type input "12"
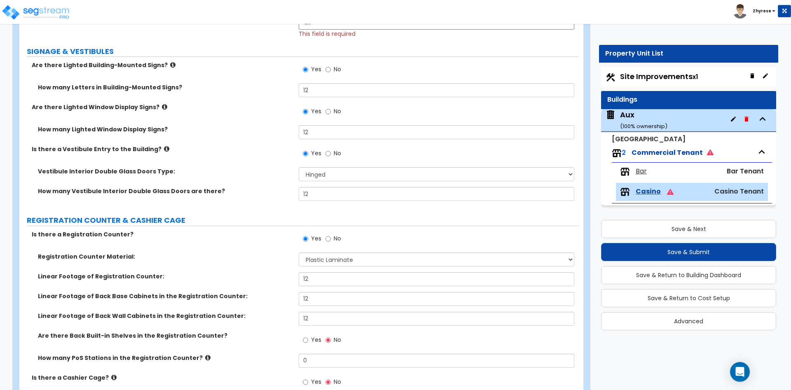
click at [303, 338] on div "Yes No" at bounding box center [322, 341] width 47 height 19
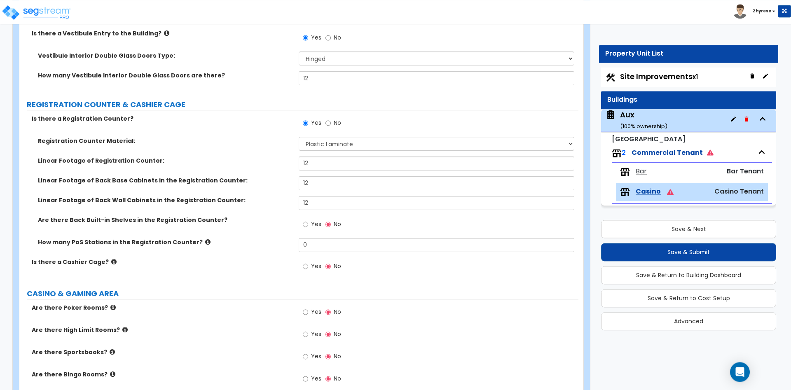
scroll to position [294, 0]
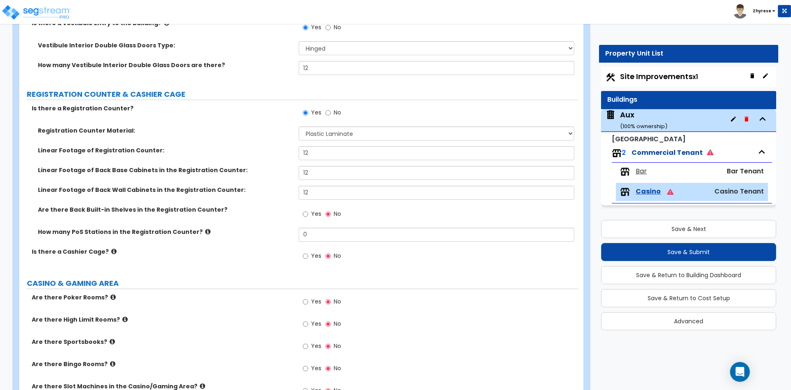
click at [310, 217] on label "Yes" at bounding box center [312, 215] width 19 height 14
click at [308, 217] on input "Yes" at bounding box center [305, 214] width 5 height 9
radio input "true"
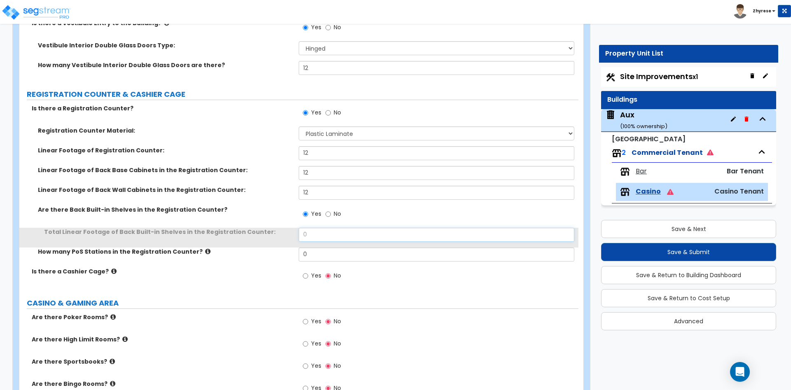
click at [315, 232] on input "0" at bounding box center [436, 235] width 275 height 14
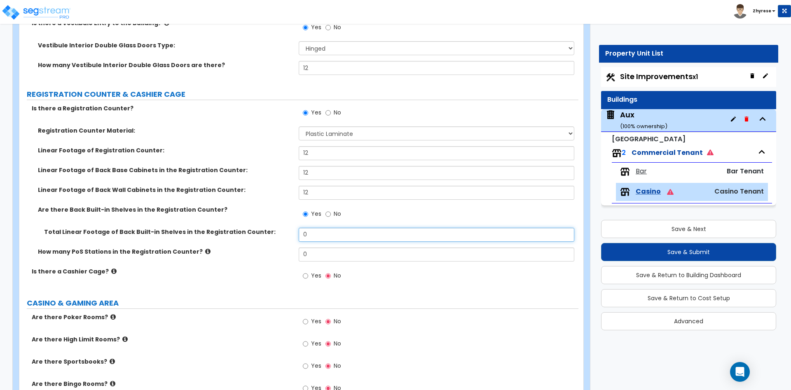
click at [317, 235] on input "0" at bounding box center [436, 235] width 275 height 14
type input "12"
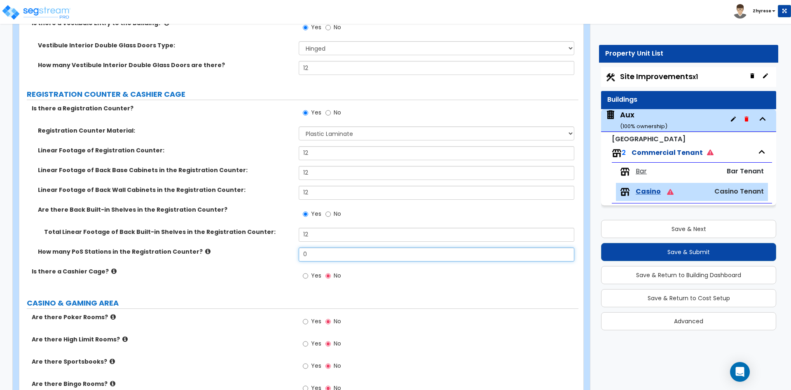
click at [312, 253] on input "0" at bounding box center [436, 255] width 275 height 14
type input "12"
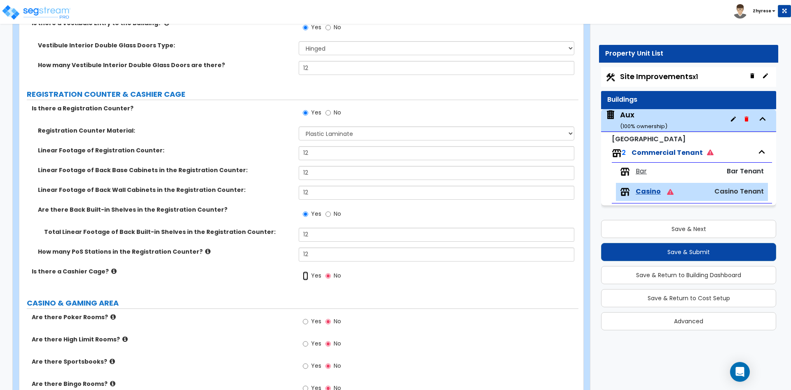
click at [307, 273] on input "Yes" at bounding box center [305, 276] width 5 height 9
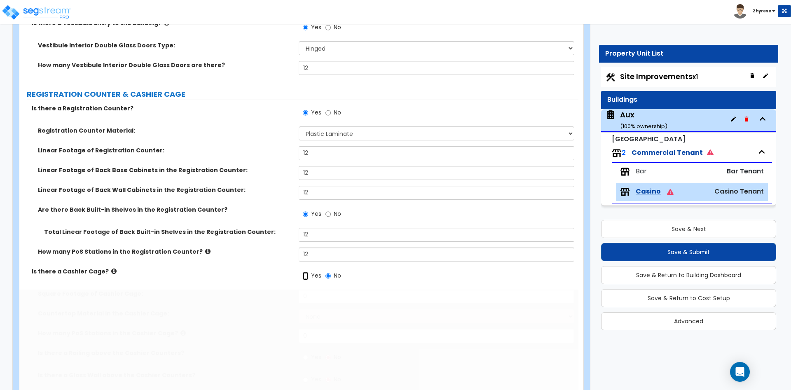
radio input "true"
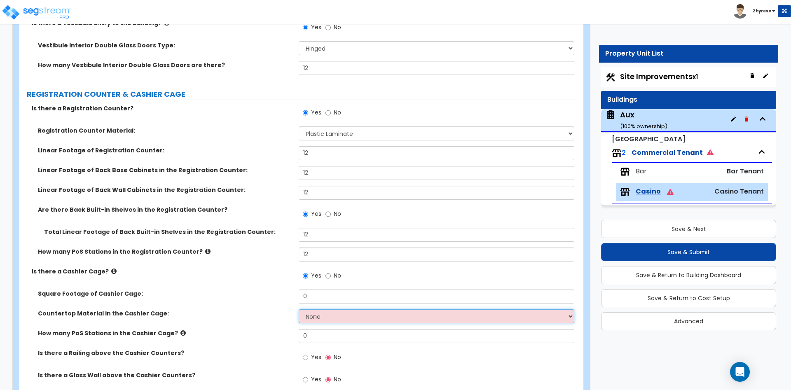
click at [299, 309] on select "None Plastic Laminate Solid Surface Stone Quartz Marble Tile Wood Stainless Ste…" at bounding box center [436, 316] width 275 height 14
select select "1"
click option "Plastic Laminate" at bounding box center [0, 0] width 0 height 0
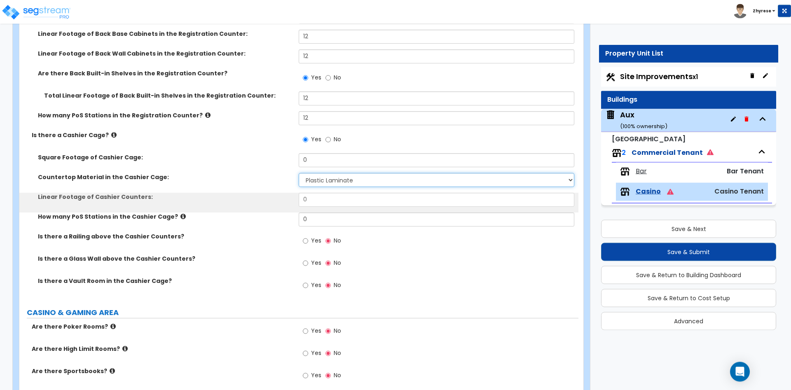
scroll to position [462, 0]
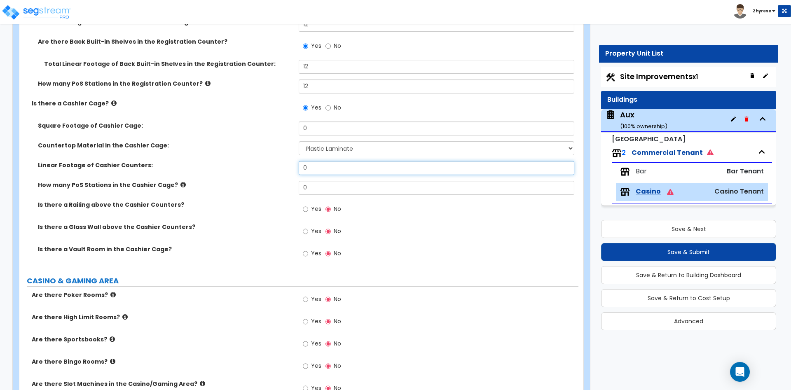
click at [355, 168] on input "0" at bounding box center [436, 168] width 275 height 14
type input "12"
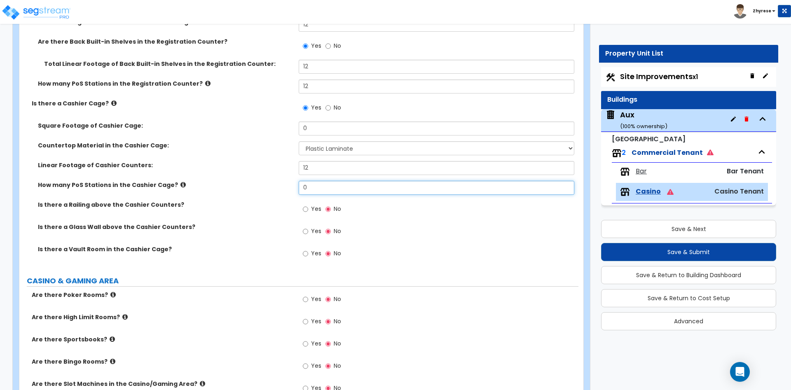
click at [343, 188] on input "0" at bounding box center [436, 188] width 275 height 14
type input "12"
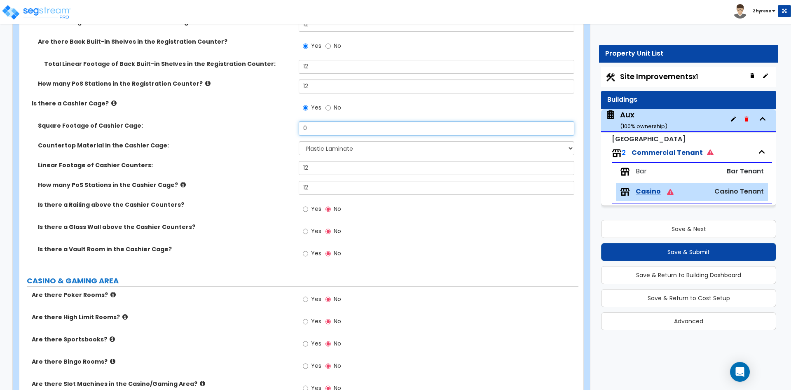
click at [324, 130] on input "0" at bounding box center [436, 129] width 275 height 14
type input "12"
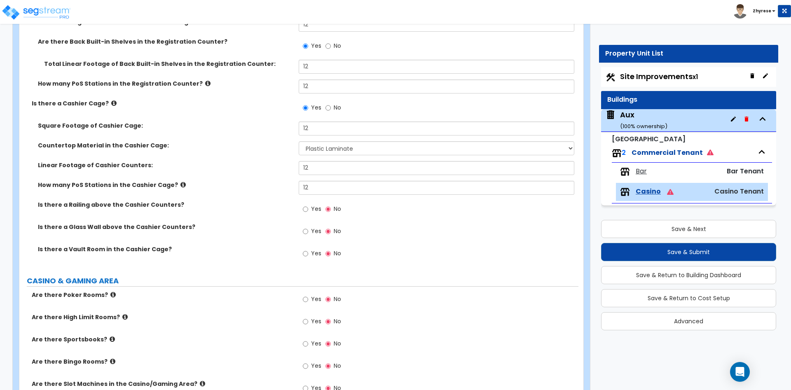
click at [310, 210] on label "Yes" at bounding box center [312, 210] width 19 height 14
click at [308, 210] on input "Yes" at bounding box center [305, 209] width 5 height 9
radio input "true"
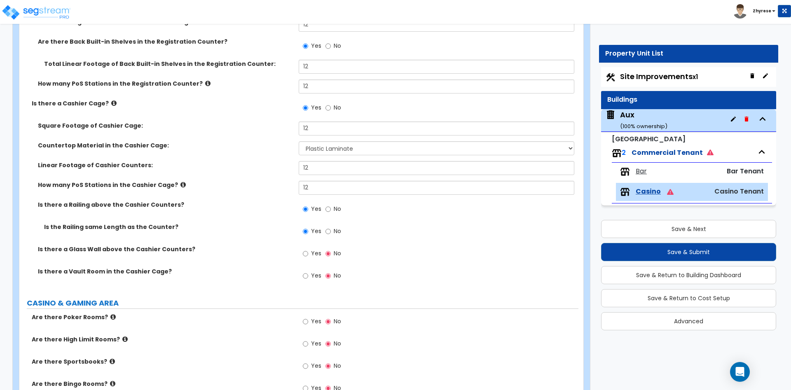
click at [315, 253] on span "Yes" at bounding box center [316, 253] width 10 height 8
click at [308, 253] on input "Yes" at bounding box center [305, 253] width 5 height 9
radio input "true"
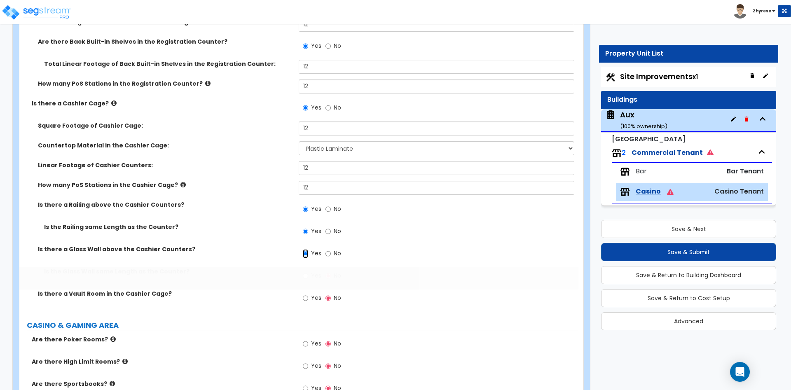
radio input "true"
radio input "false"
click at [316, 298] on span "Yes" at bounding box center [316, 298] width 10 height 8
click at [308, 298] on input "Yes" at bounding box center [305, 298] width 5 height 9
radio input "true"
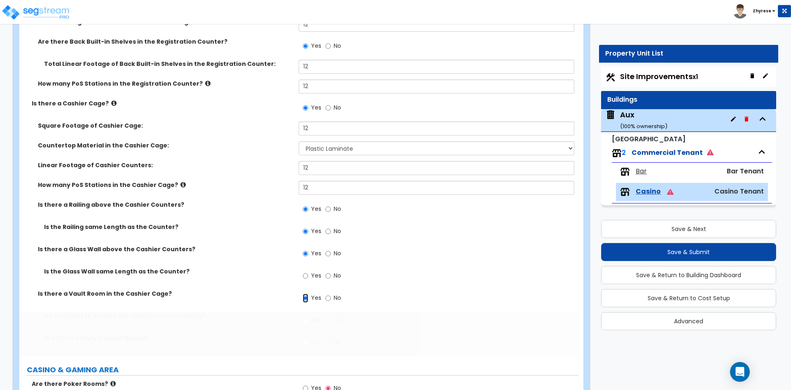
radio input "true"
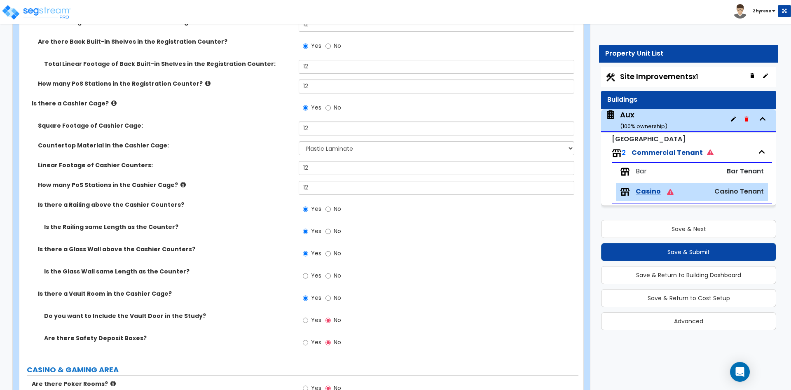
click at [316, 323] on span "Yes" at bounding box center [316, 320] width 10 height 8
click at [308, 323] on input "Yes" at bounding box center [305, 320] width 5 height 9
radio input "false"
radio input "true"
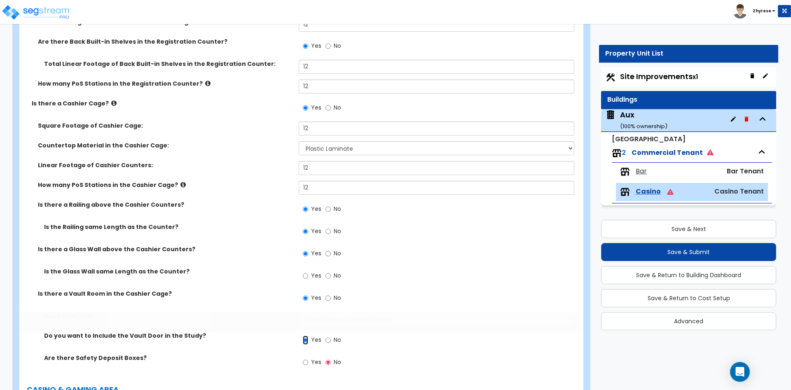
radio input "true"
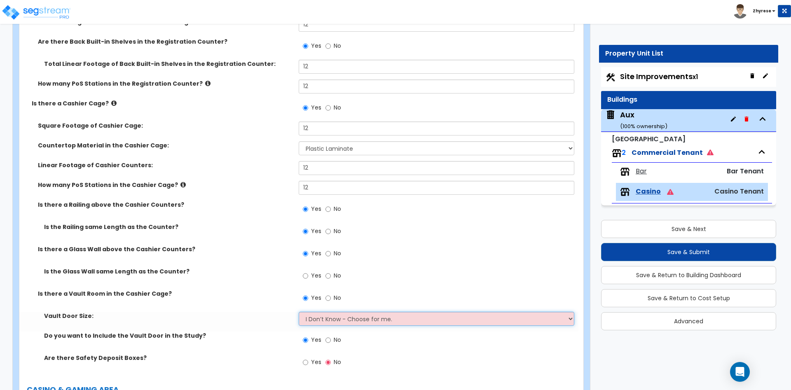
click at [299, 312] on select "I Don’t Know - Choose for me. Small Medium Large" at bounding box center [436, 319] width 275 height 14
click at [316, 321] on select "I Don’t Know - Choose for me. Small Medium Large" at bounding box center [436, 319] width 275 height 14
click at [299, 312] on select "I Don’t Know - Choose for me. Small Medium Large" at bounding box center [436, 319] width 275 height 14
select select "1"
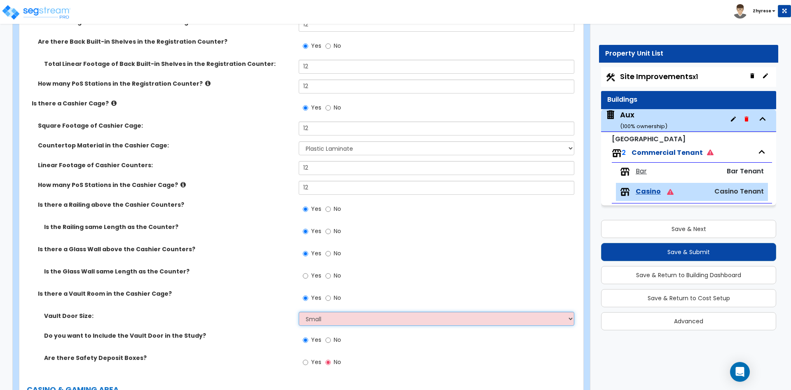
click option "Small" at bounding box center [0, 0] width 0 height 0
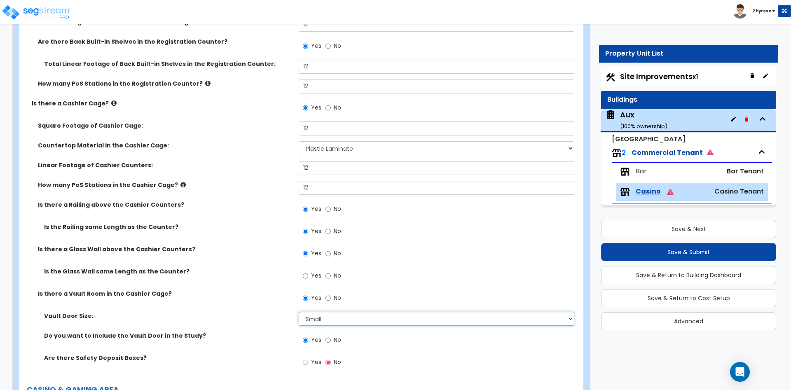
radio input "true"
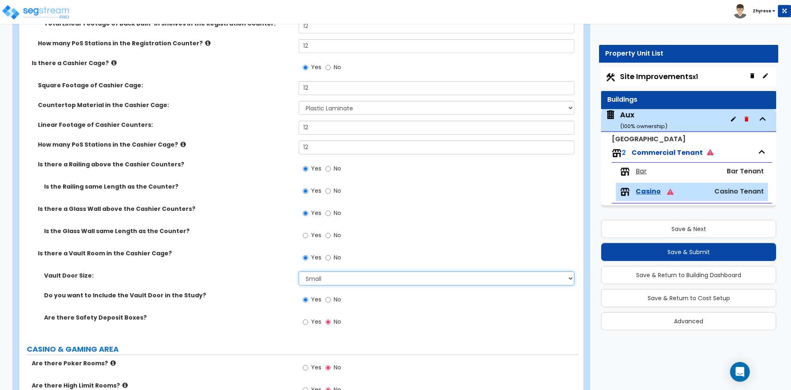
scroll to position [504, 0]
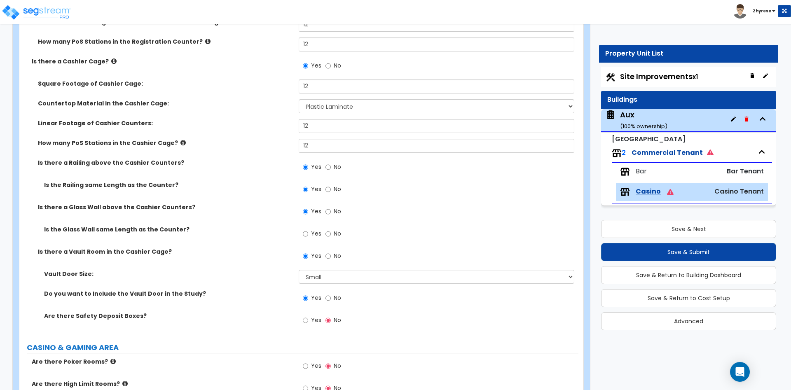
click at [312, 323] on span "Yes" at bounding box center [316, 320] width 10 height 8
click at [308, 323] on input "Yes" at bounding box center [305, 320] width 5 height 9
radio input "false"
radio input "true"
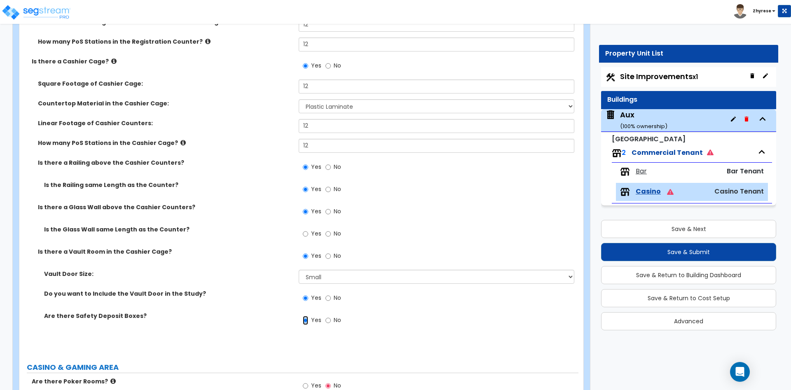
radio input "true"
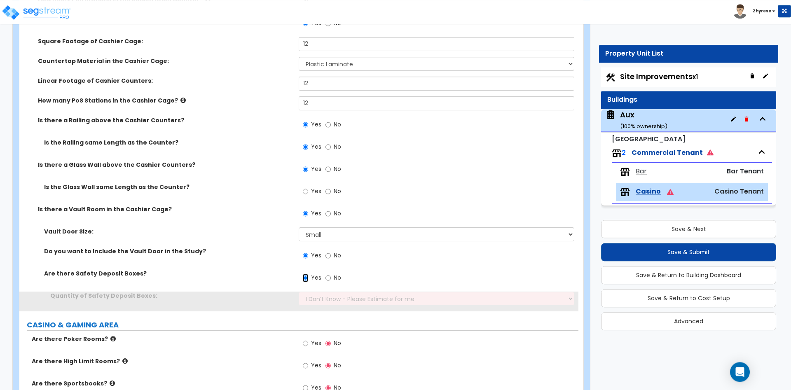
scroll to position [588, 0]
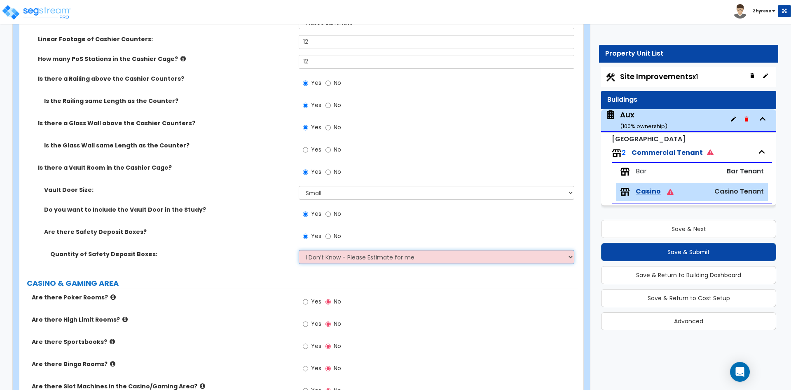
click at [299, 250] on select "I Don’t Know - Please Estimate for me I want to Enter the Quantity" at bounding box center [436, 257] width 275 height 14
select select "1"
click option "I want to Enter the Quantity" at bounding box center [0, 0] width 0 height 0
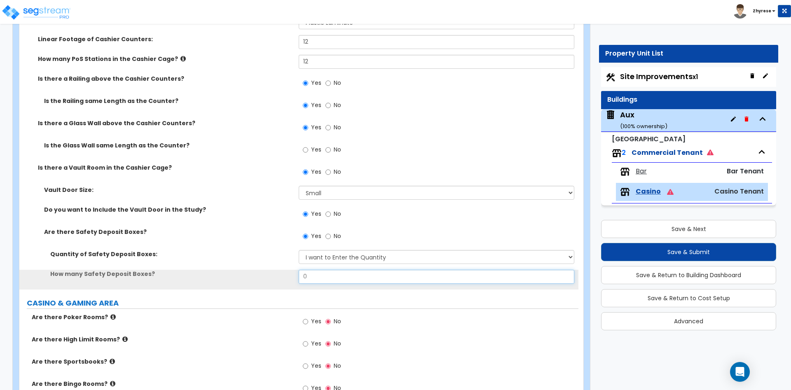
click at [314, 276] on input "0" at bounding box center [436, 277] width 275 height 14
radio input "true"
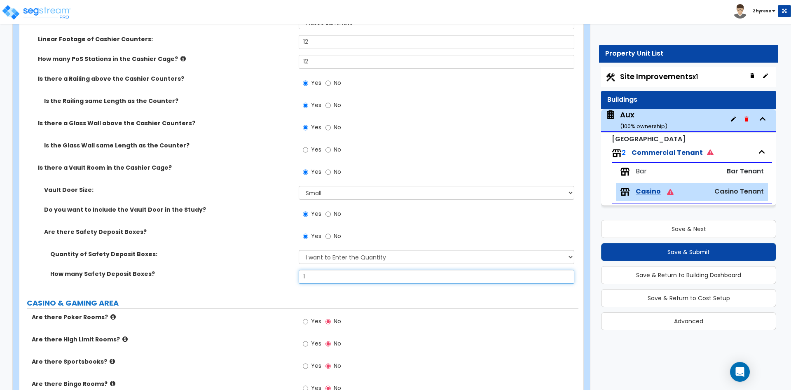
type input "12"
radio input "true"
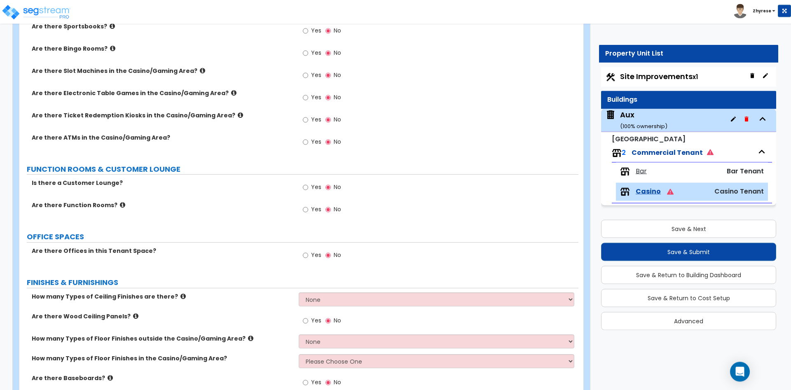
scroll to position [925, 0]
type input "12"
click at [299, 292] on select "None 1 2 3" at bounding box center [436, 299] width 275 height 14
select select "1"
click option "1" at bounding box center [0, 0] width 0 height 0
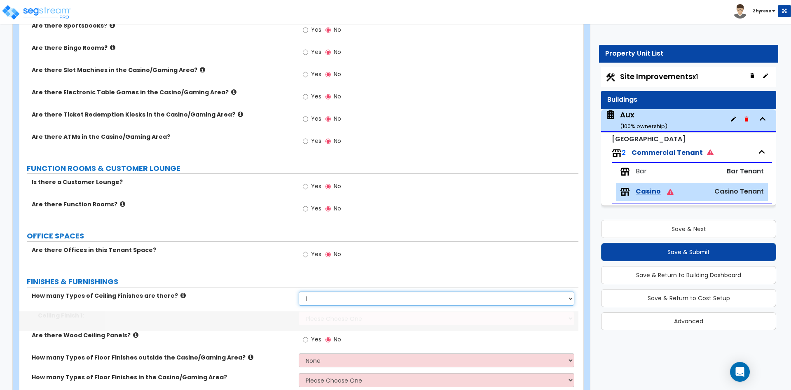
radio input "true"
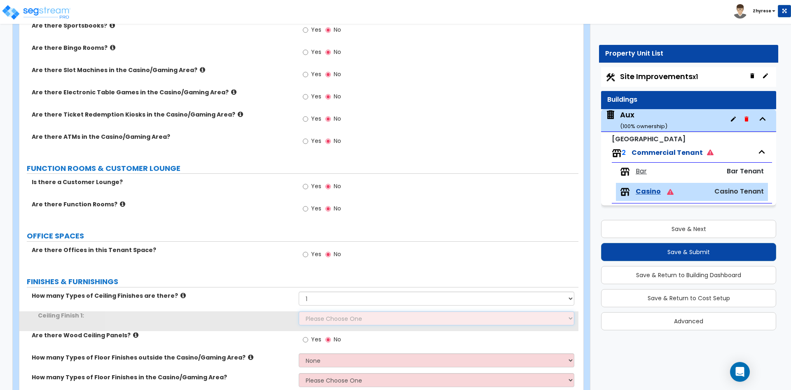
click at [299, 311] on select "Please Choose One Drop Ceiling Open Ceiling Drywall Ceiling" at bounding box center [436, 318] width 275 height 14
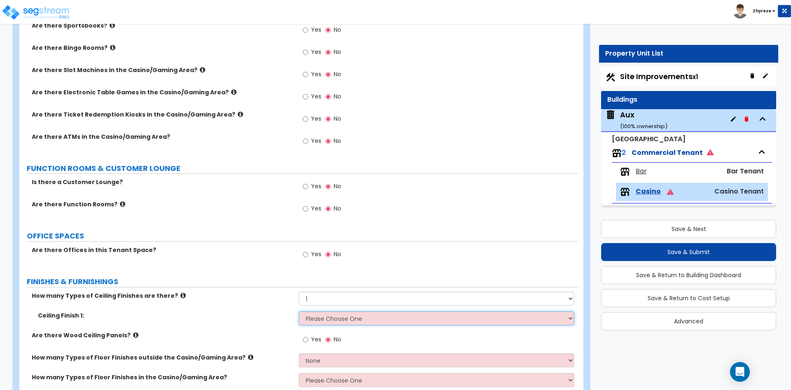
select select "1"
click option "Drop Ceiling" at bounding box center [0, 0] width 0 height 0
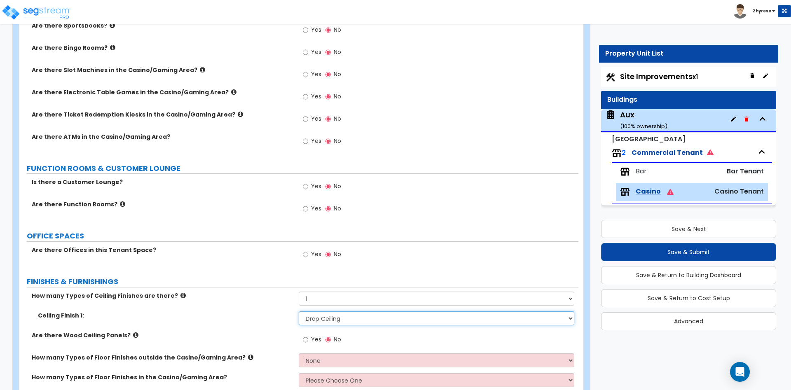
radio input "true"
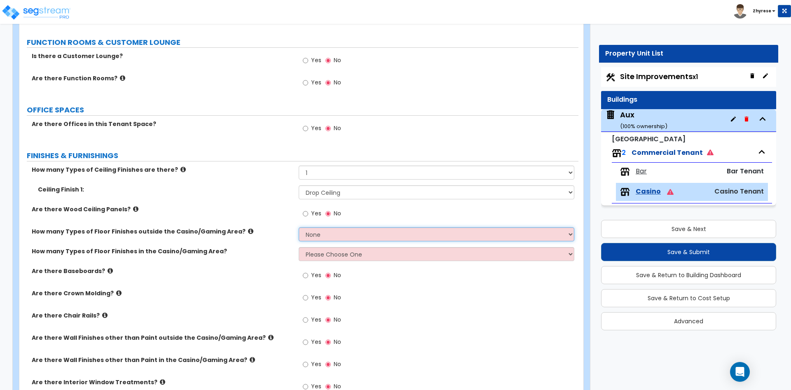
click at [299, 227] on select "None 1 2 3 4" at bounding box center [436, 234] width 275 height 14
select select "2"
click option "2" at bounding box center [0, 0] width 0 height 0
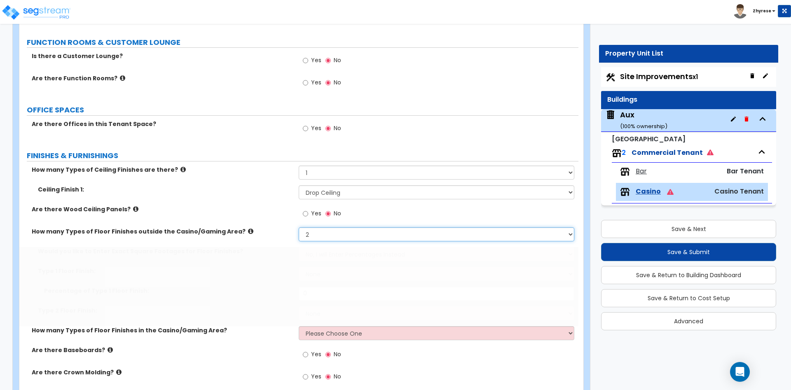
radio input "true"
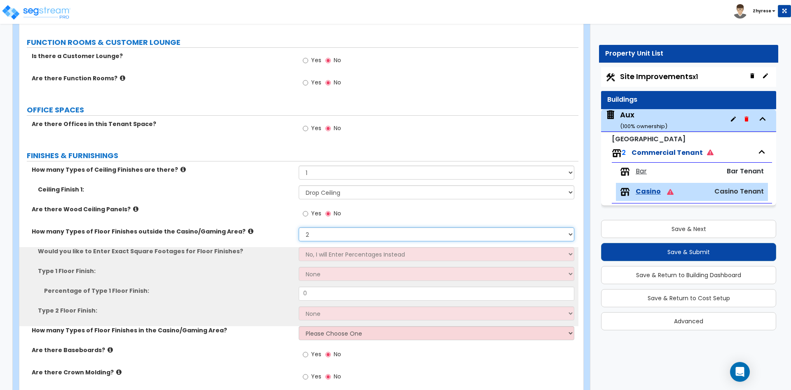
click at [299, 227] on select "None 1 2 3 4" at bounding box center [436, 234] width 275 height 14
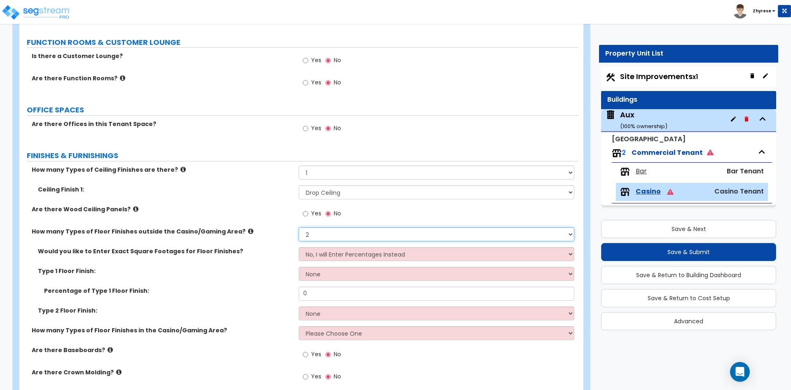
select select "1"
click option "1" at bounding box center [0, 0] width 0 height 0
radio input "true"
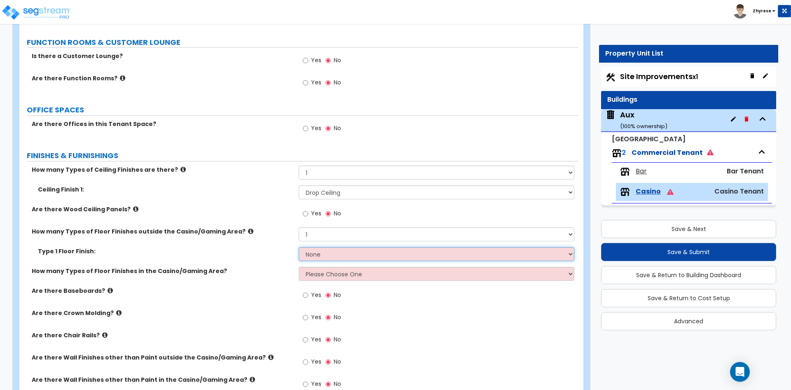
select select "1"
click option "Tile Flooring" at bounding box center [0, 0] width 0 height 0
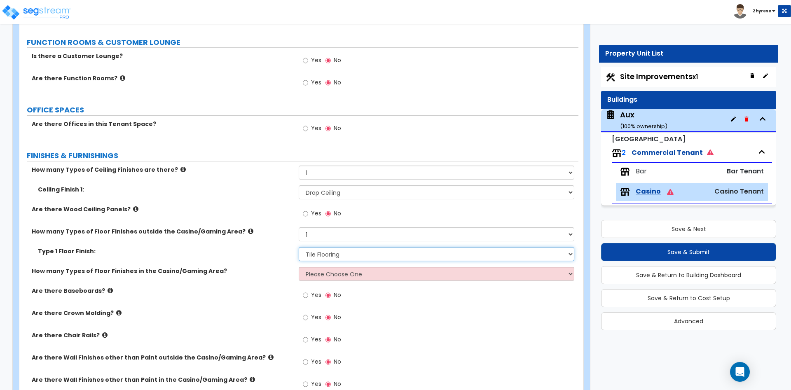
radio input "true"
click at [299, 267] on select "Please Choose One 1 2 3" at bounding box center [436, 274] width 275 height 14
select select "1"
click option "1" at bounding box center [0, 0] width 0 height 0
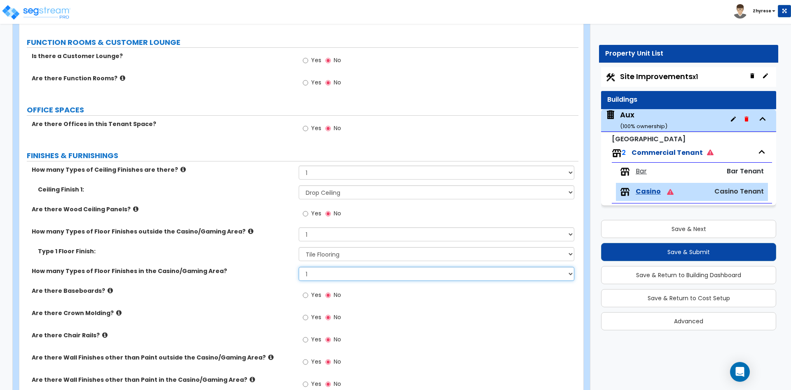
radio input "true"
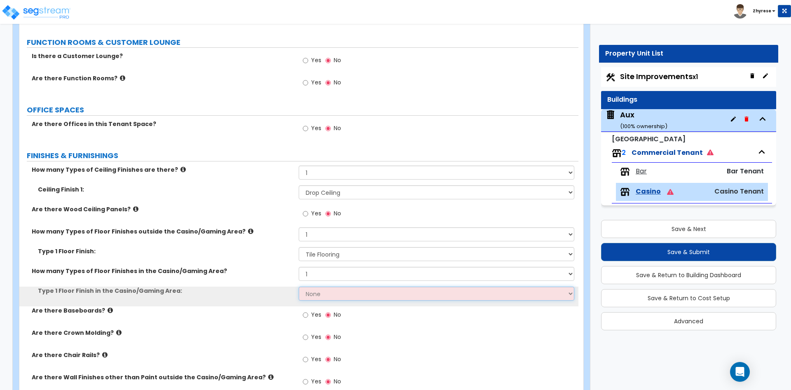
click at [299, 287] on select "None Tile Flooring Hardwood Flooring Resilient Laminate Flooring VCT Flooring S…" at bounding box center [436, 294] width 275 height 14
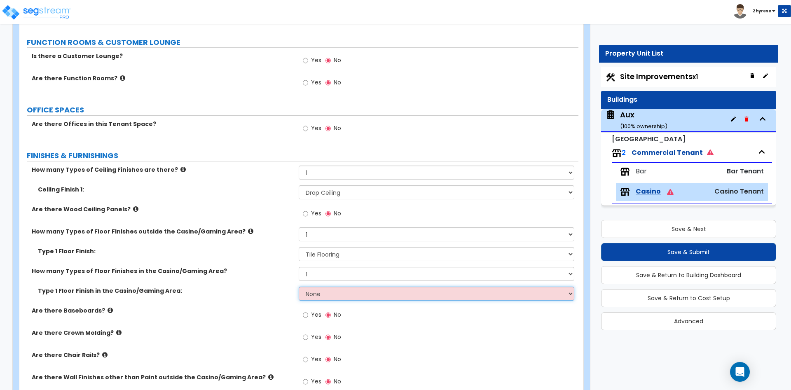
select select "2"
click option "Hardwood Flooring" at bounding box center [0, 0] width 0 height 0
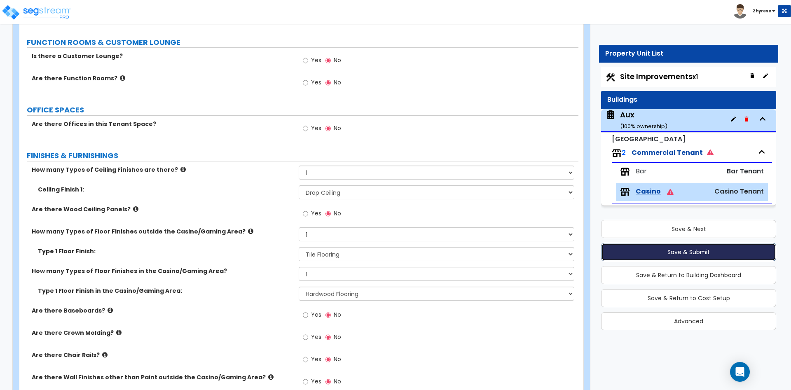
click at [723, 253] on button "Save & Submit" at bounding box center [688, 252] width 175 height 18
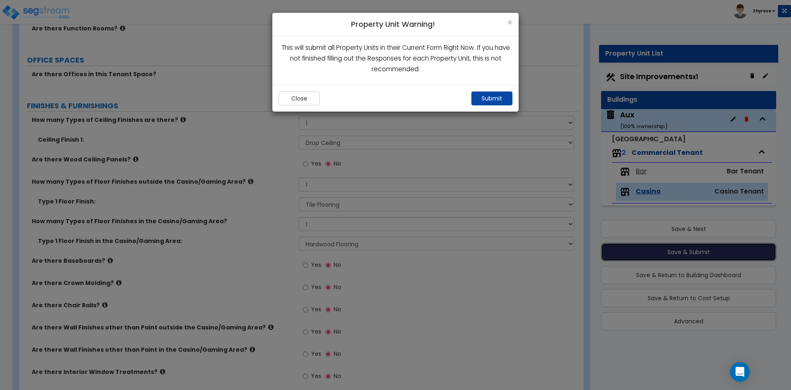
scroll to position [998, 0]
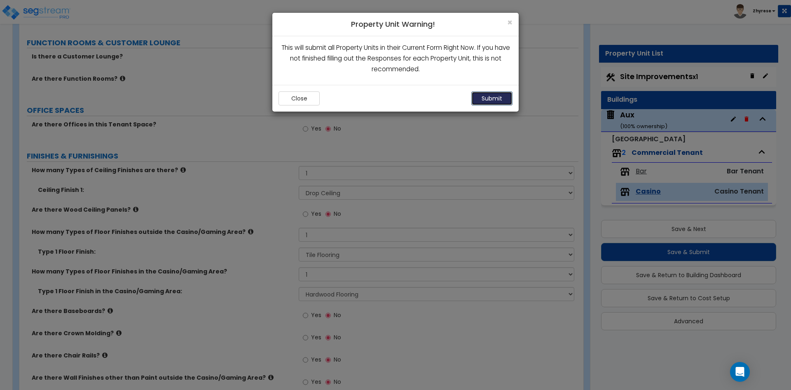
click at [496, 98] on button "Submit" at bounding box center [491, 98] width 41 height 14
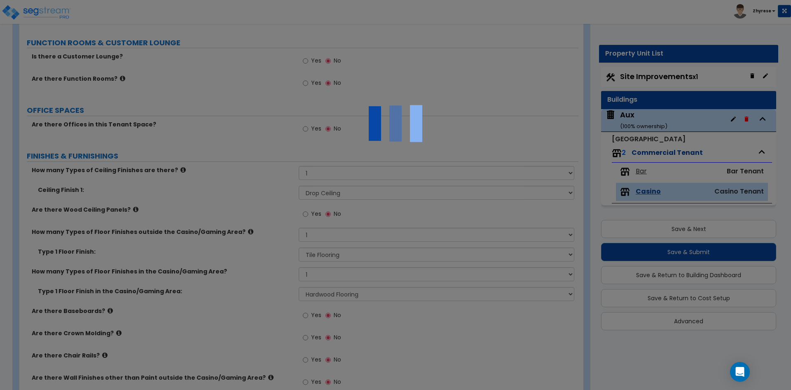
radio input "true"
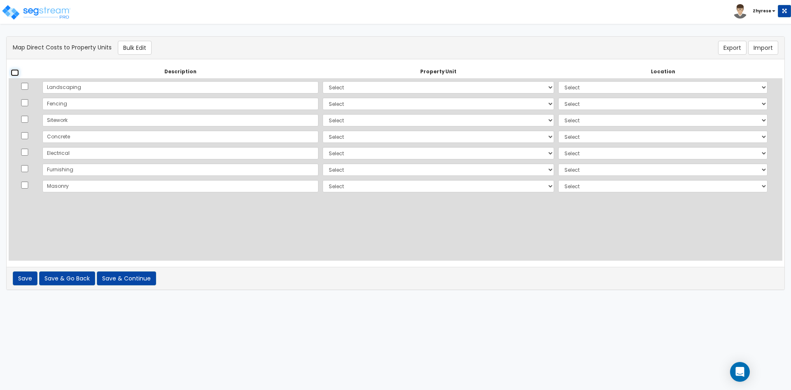
click at [17, 70] on input "checkbox" at bounding box center [15, 72] width 8 height 7
checkbox input "true"
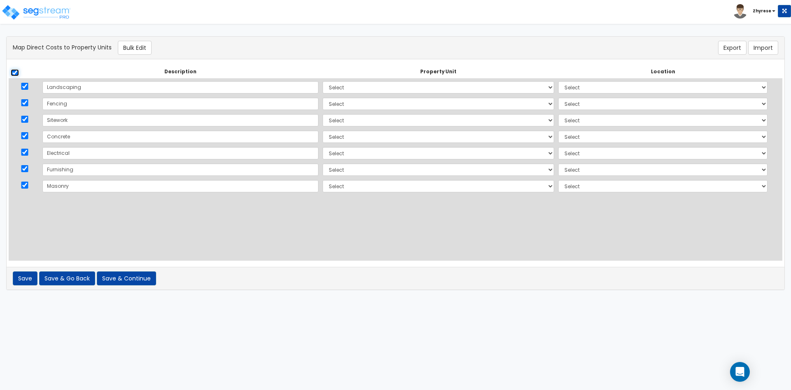
checkbox input "true"
click at [146, 43] on button "Bulk Edit" at bounding box center [135, 48] width 34 height 14
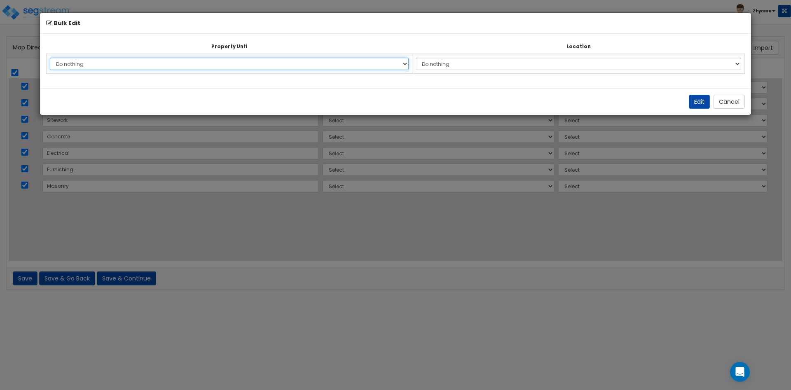
click at [50, 58] on select "Do nothing Aux Site Improvements Add Additional Property Unit" at bounding box center [229, 64] width 359 height 12
select select "162150"
click option "Aux" at bounding box center [0, 0] width 0 height 0
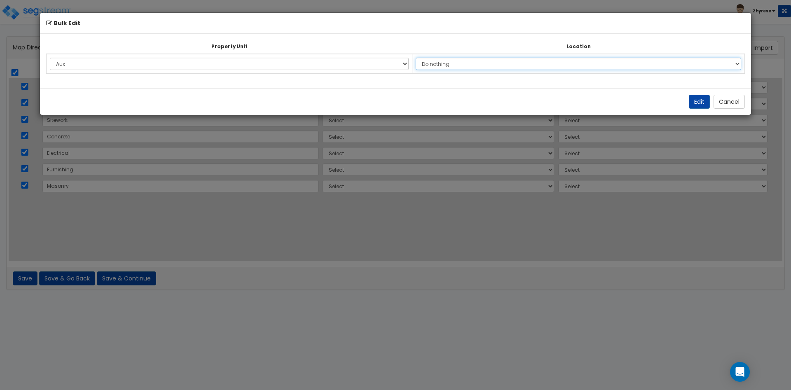
click at [416, 58] on select "Do nothing Add Additional Location Building Building Interior Parking Garage Si…" at bounding box center [578, 64] width 325 height 12
select select "6"
click option "Building" at bounding box center [0, 0] width 0 height 0
click at [694, 106] on button "Edit" at bounding box center [699, 102] width 21 height 14
select select "162150"
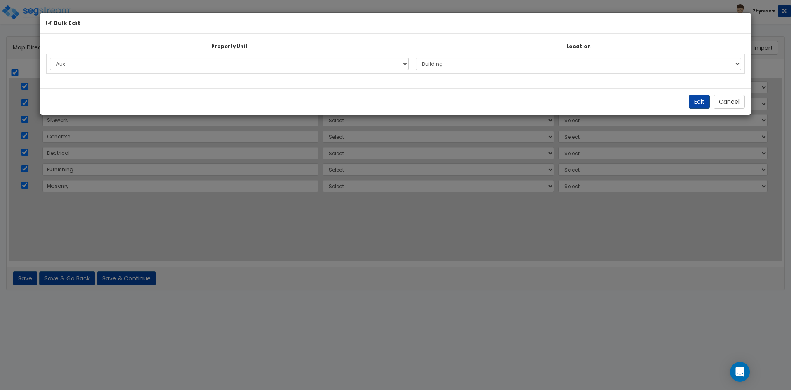
select select "162150"
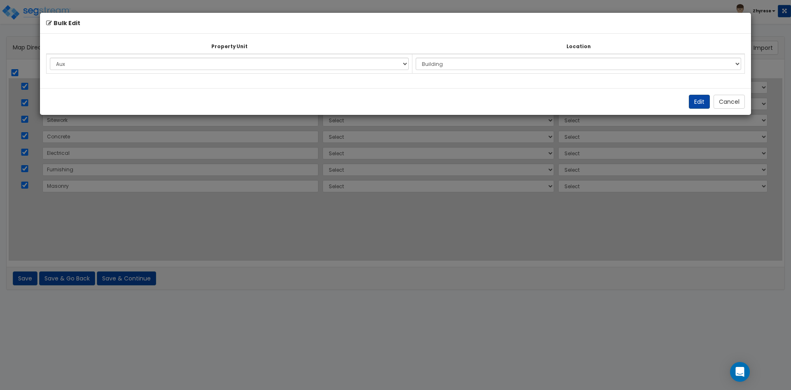
select select "162150"
select select "6"
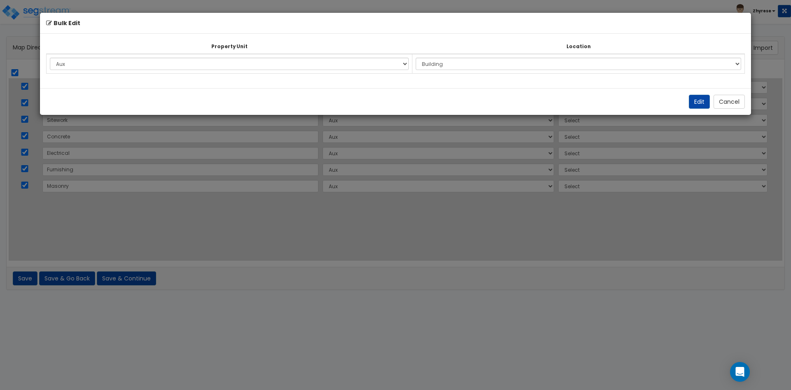
select select "6"
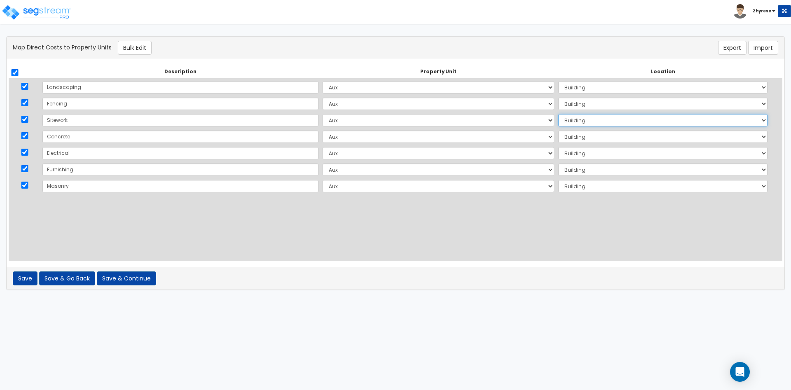
click at [558, 114] on select "Select Add Additional Location Building Building Interior Parking Garage Site P…" at bounding box center [662, 120] width 209 height 12
select select "11842"
click option "Bar" at bounding box center [0, 0] width 0 height 0
click at [558, 147] on select "Select Add Additional Location Building Building Interior Parking Garage Site P…" at bounding box center [662, 153] width 209 height 12
select select "31198"
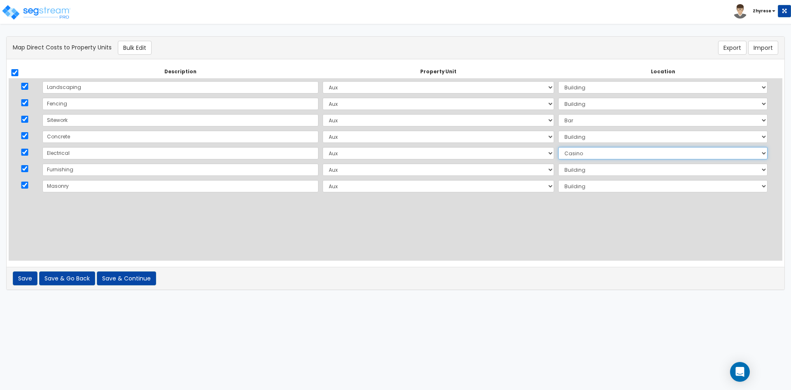
click option "Casino" at bounding box center [0, 0] width 0 height 0
click at [132, 276] on button "Save & Continue" at bounding box center [126, 279] width 59 height 14
